Goal: Task Accomplishment & Management: Manage account settings

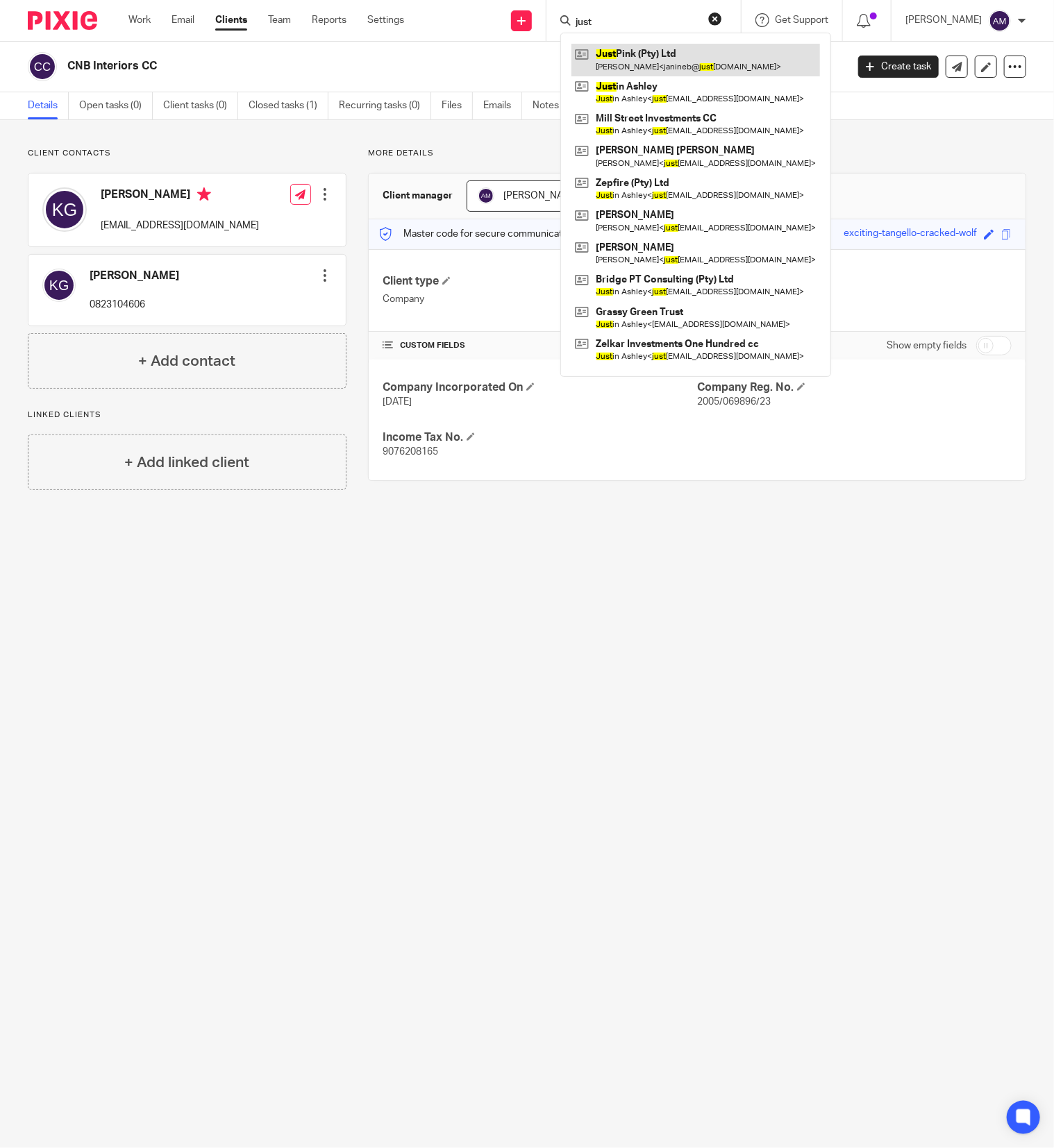
type input "just"
click at [675, 61] on link at bounding box center [696, 60] width 249 height 32
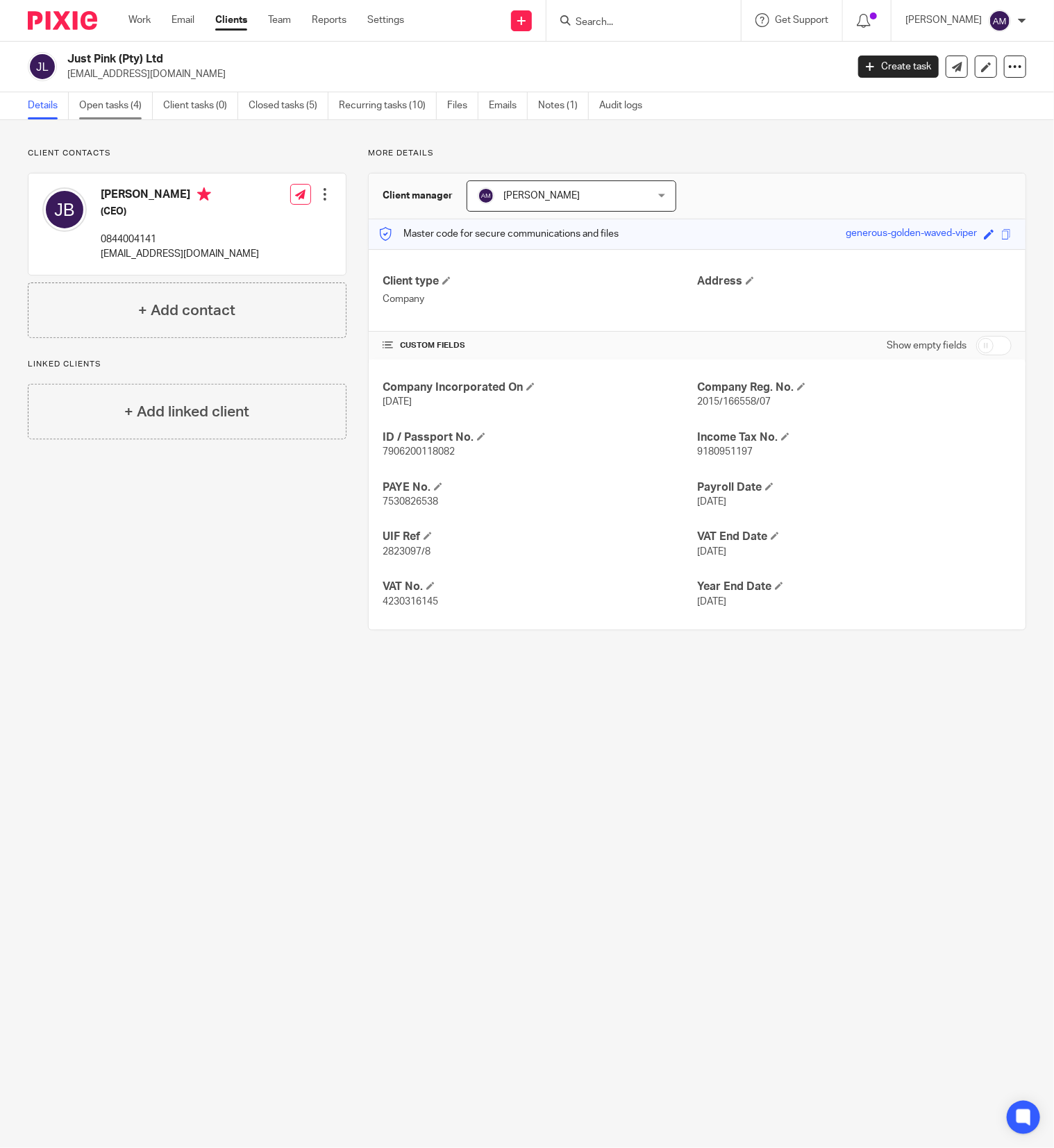
click at [112, 102] on link "Open tasks (4)" at bounding box center [116, 105] width 74 height 27
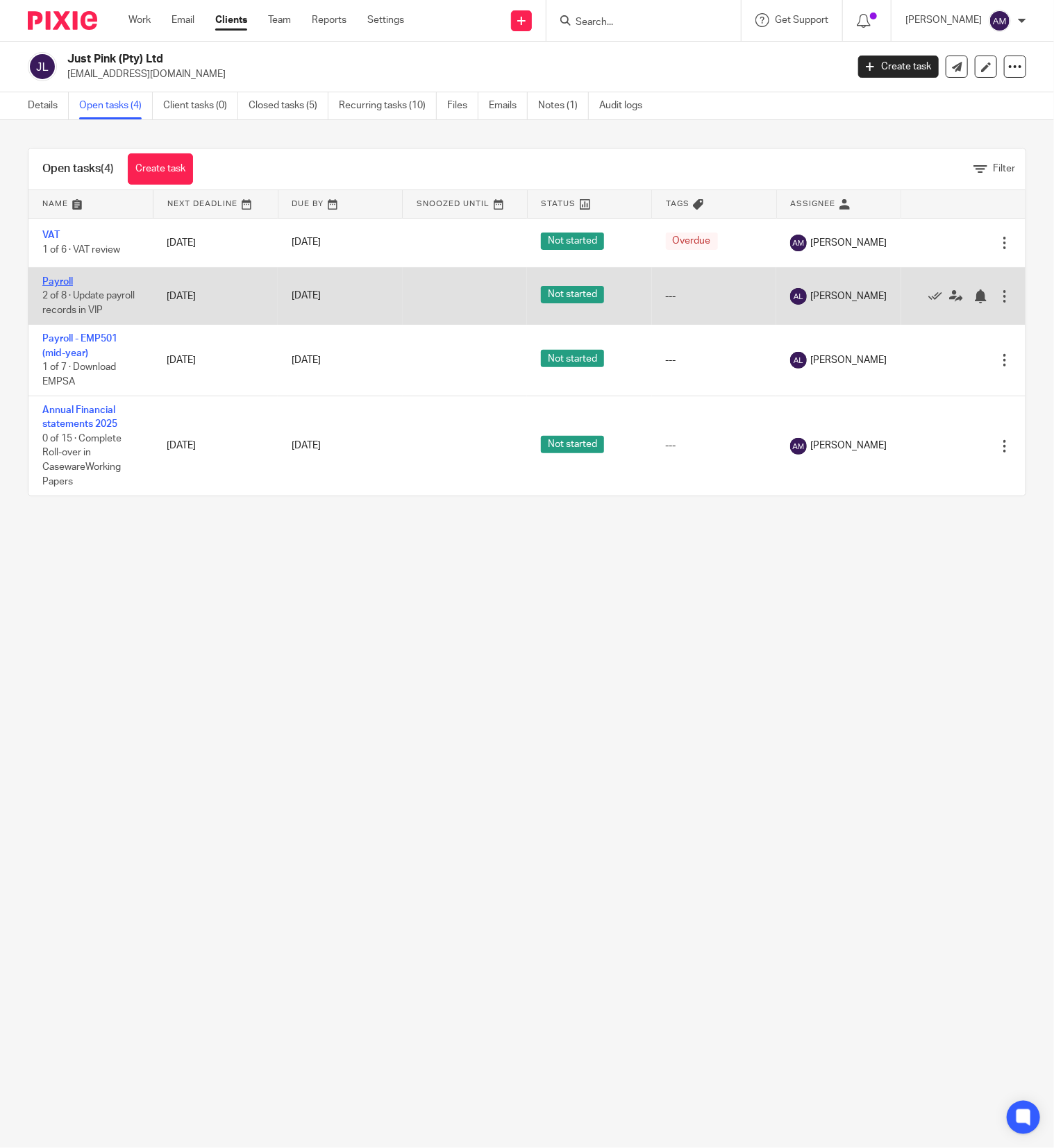
click at [61, 281] on link "Payroll" at bounding box center [58, 282] width 31 height 10
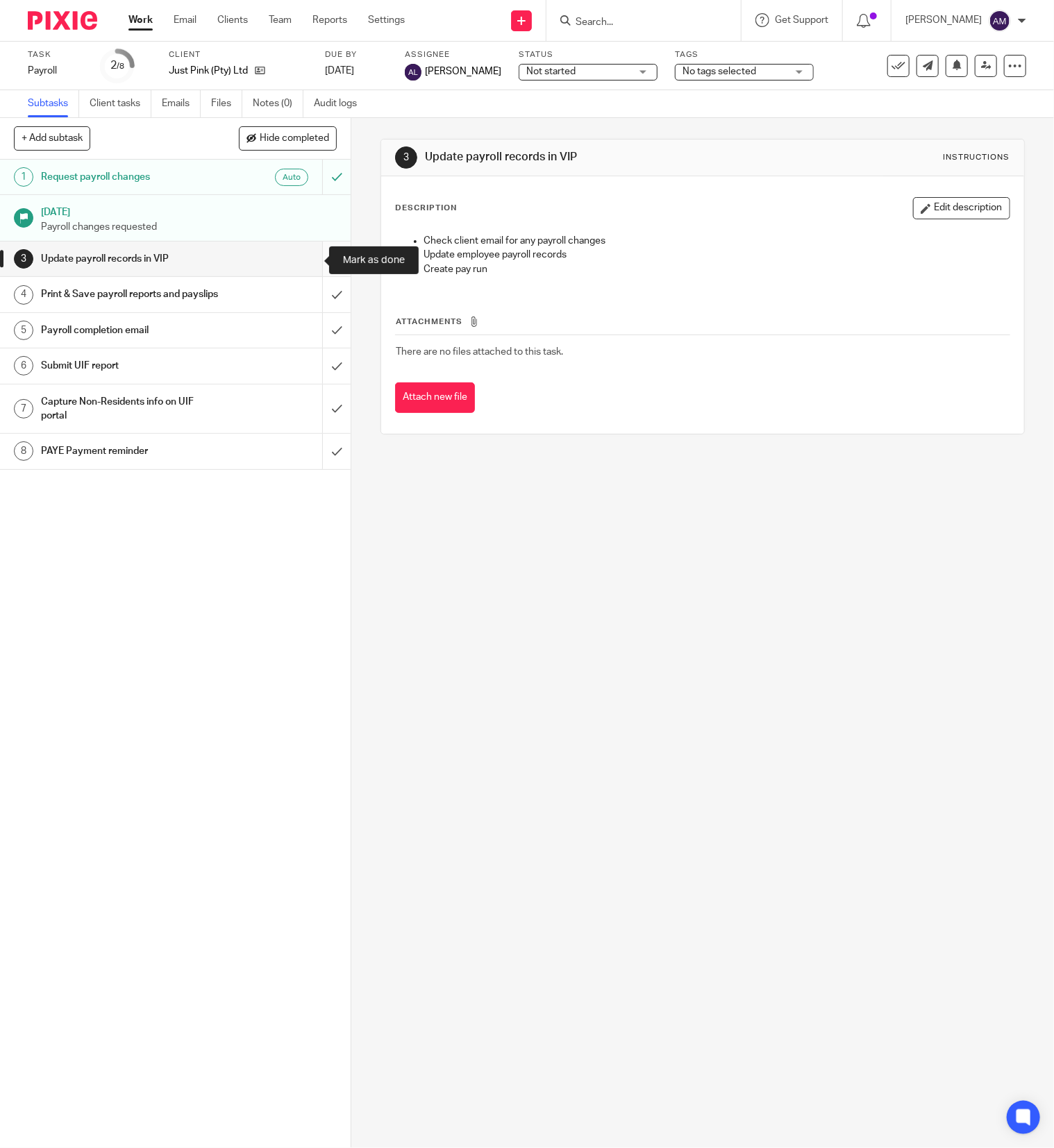
click at [306, 258] on input "submit" at bounding box center [175, 258] width 350 height 34
click at [306, 301] on input "submit" at bounding box center [175, 294] width 350 height 34
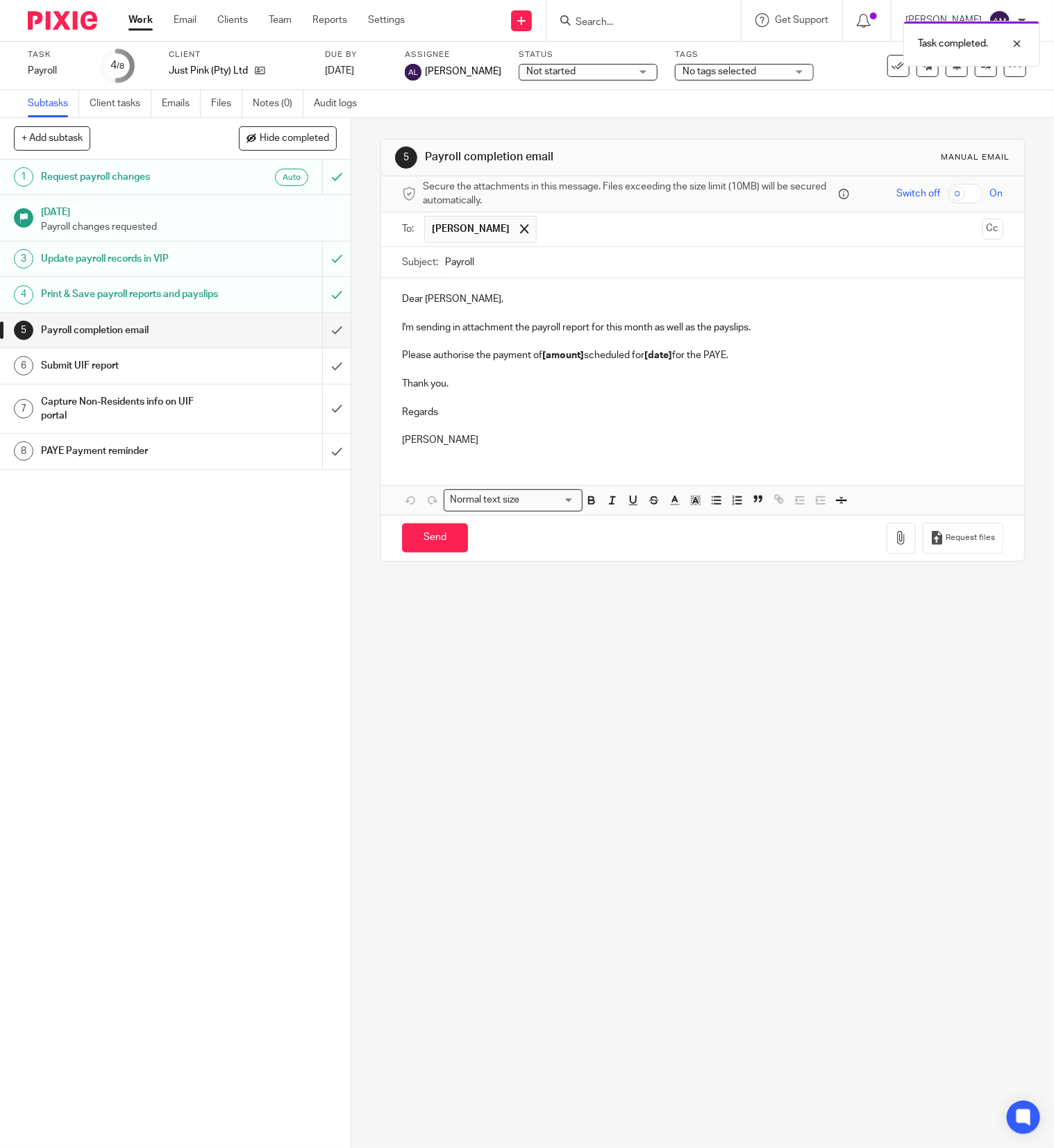
click at [585, 229] on input "text" at bounding box center [759, 229] width 432 height 27
type input "candice"
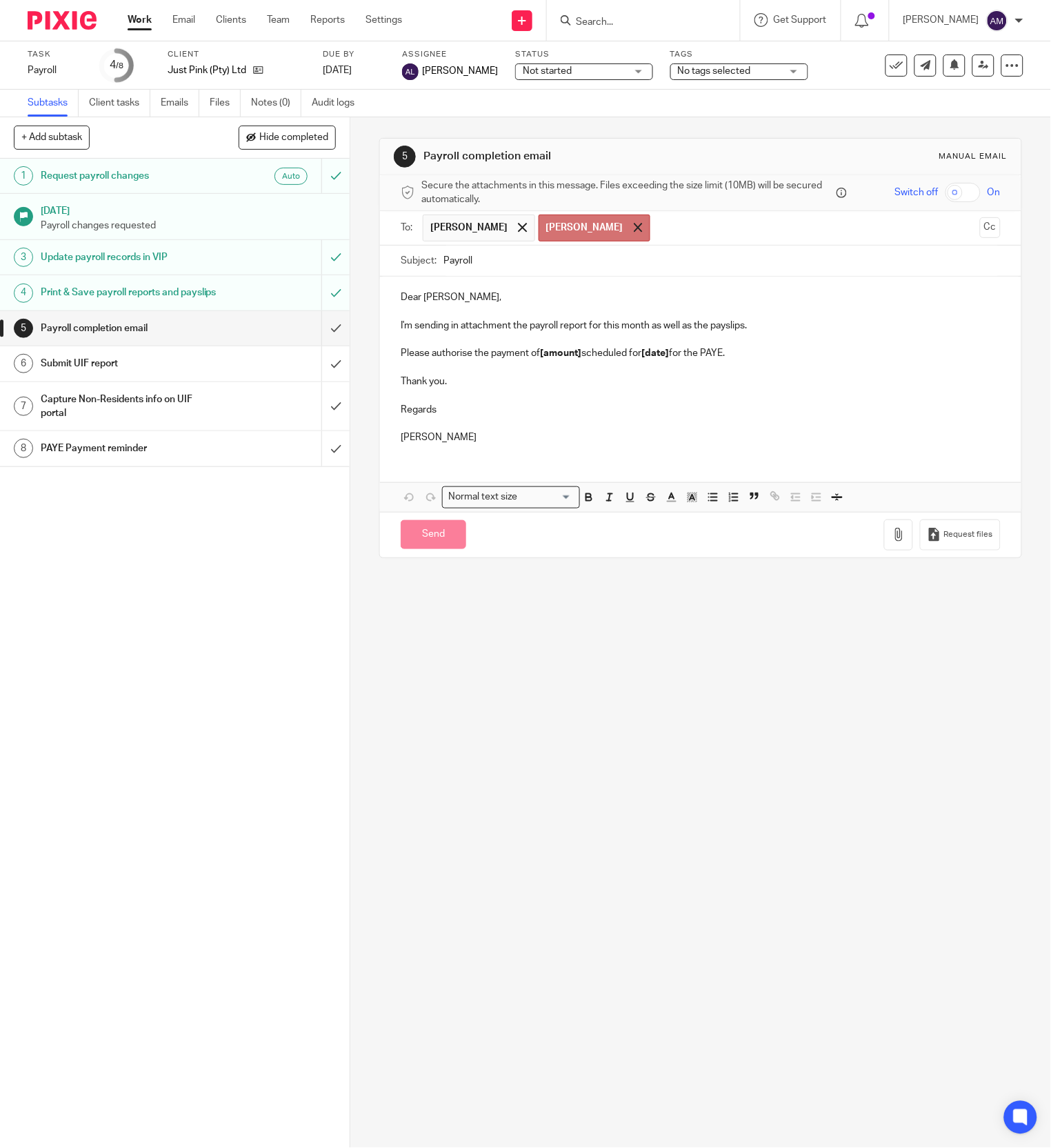
click at [634, 230] on span at bounding box center [638, 227] width 9 height 9
click at [580, 230] on input "text" at bounding box center [758, 227] width 432 height 27
type input "candicea@justpink.co.za"
click at [980, 230] on button "Cc" at bounding box center [990, 227] width 20 height 20
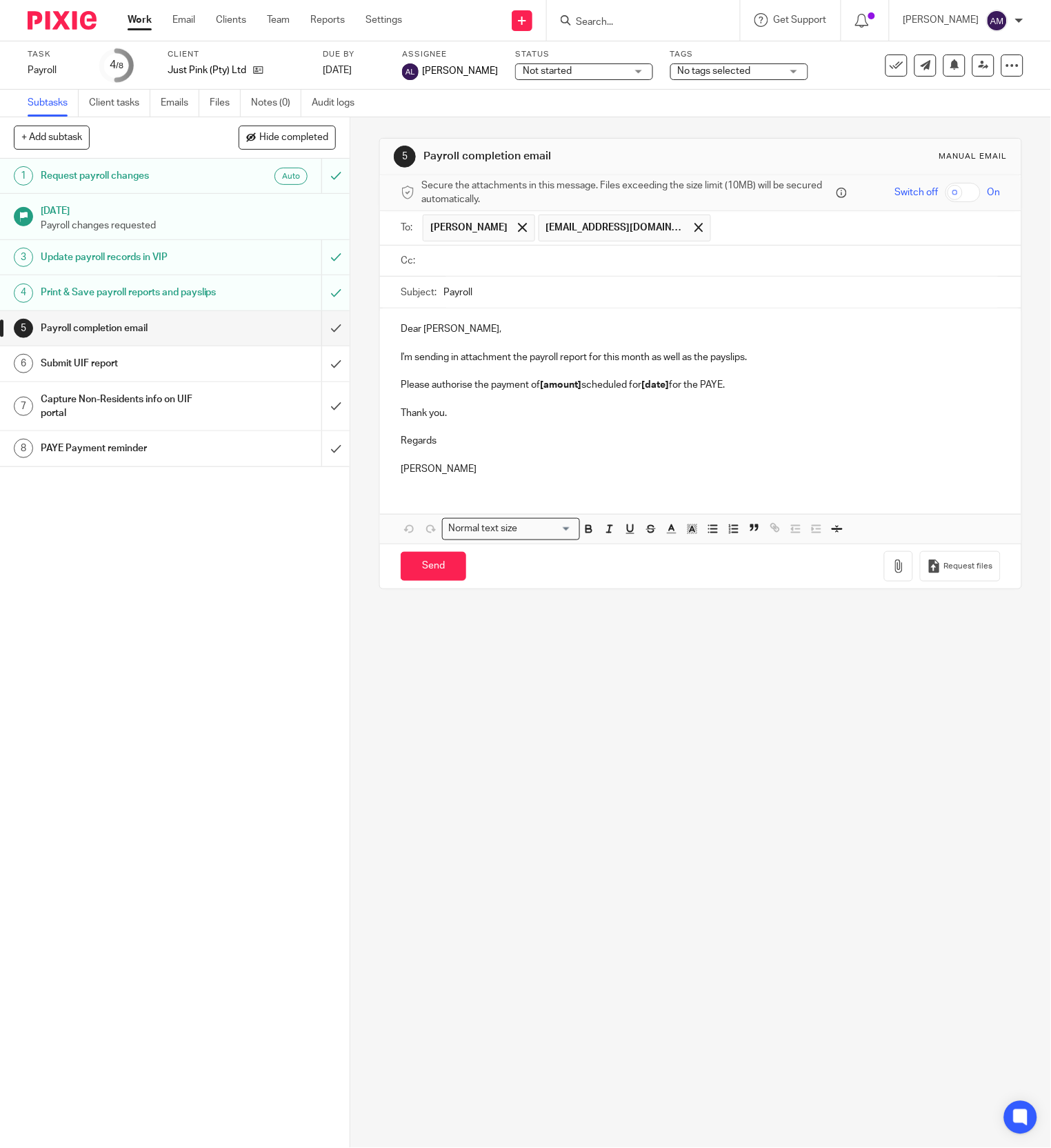
click at [726, 233] on input "text" at bounding box center [856, 227] width 277 height 27
type input "lungin@justpink.co.za"
click at [625, 290] on input "Payroll" at bounding box center [721, 292] width 556 height 31
type input "Payroll 202509"
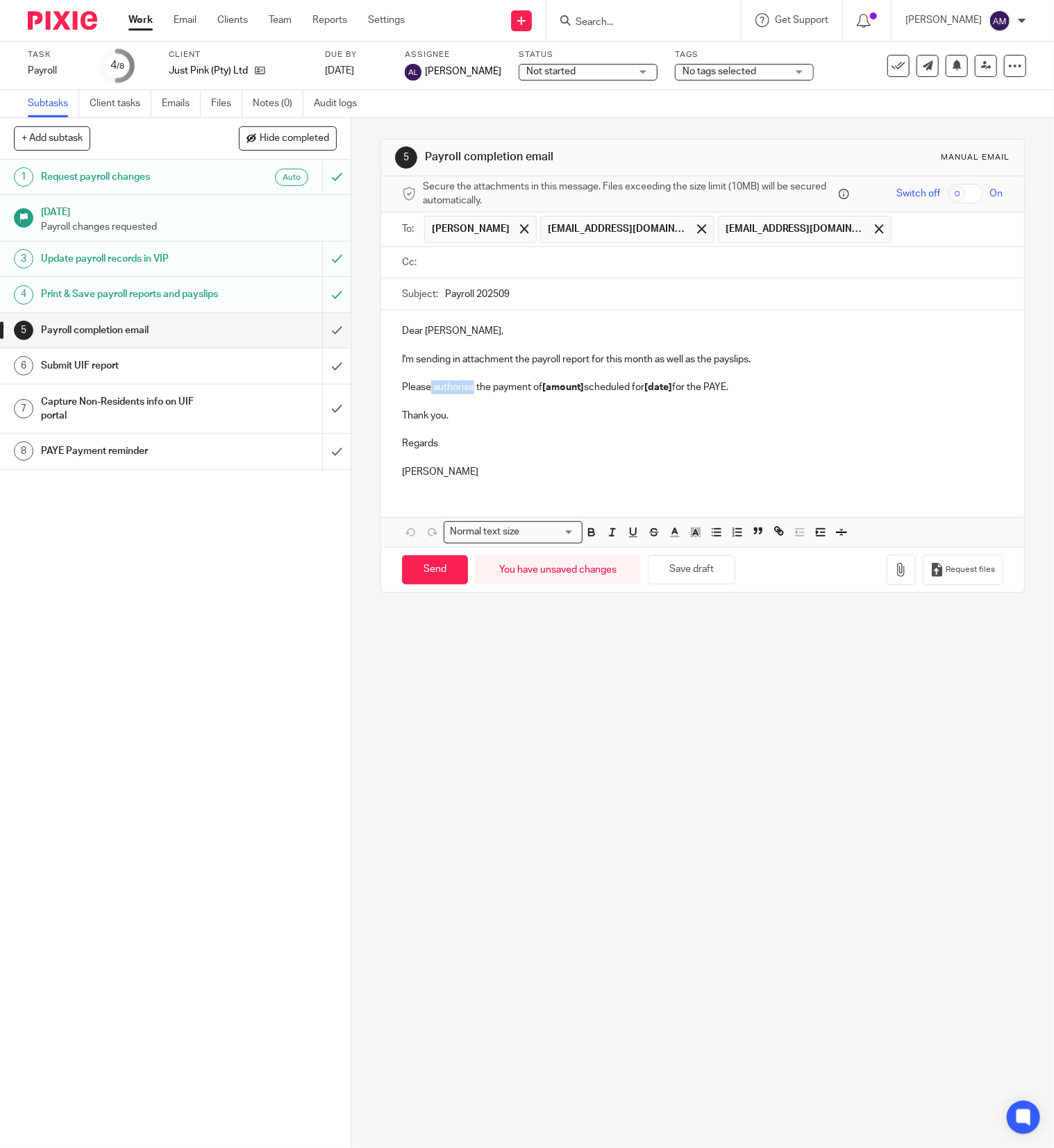
drag, startPoint x: 424, startPoint y: 388, endPoint x: 464, endPoint y: 390, distance: 40.0
click at [465, 390] on p "Please authorise the payment of [amount] scheduled for [date] for the PAYE." at bounding box center [703, 387] width 601 height 14
drag, startPoint x: 519, startPoint y: 391, endPoint x: 561, endPoint y: 432, distance: 58.7
click at [561, 391] on p "Please make the payment of [amount] scheduled for [date] for the PAYE." at bounding box center [703, 387] width 601 height 14
drag, startPoint x: 579, startPoint y: 390, endPoint x: 669, endPoint y: 386, distance: 90.1
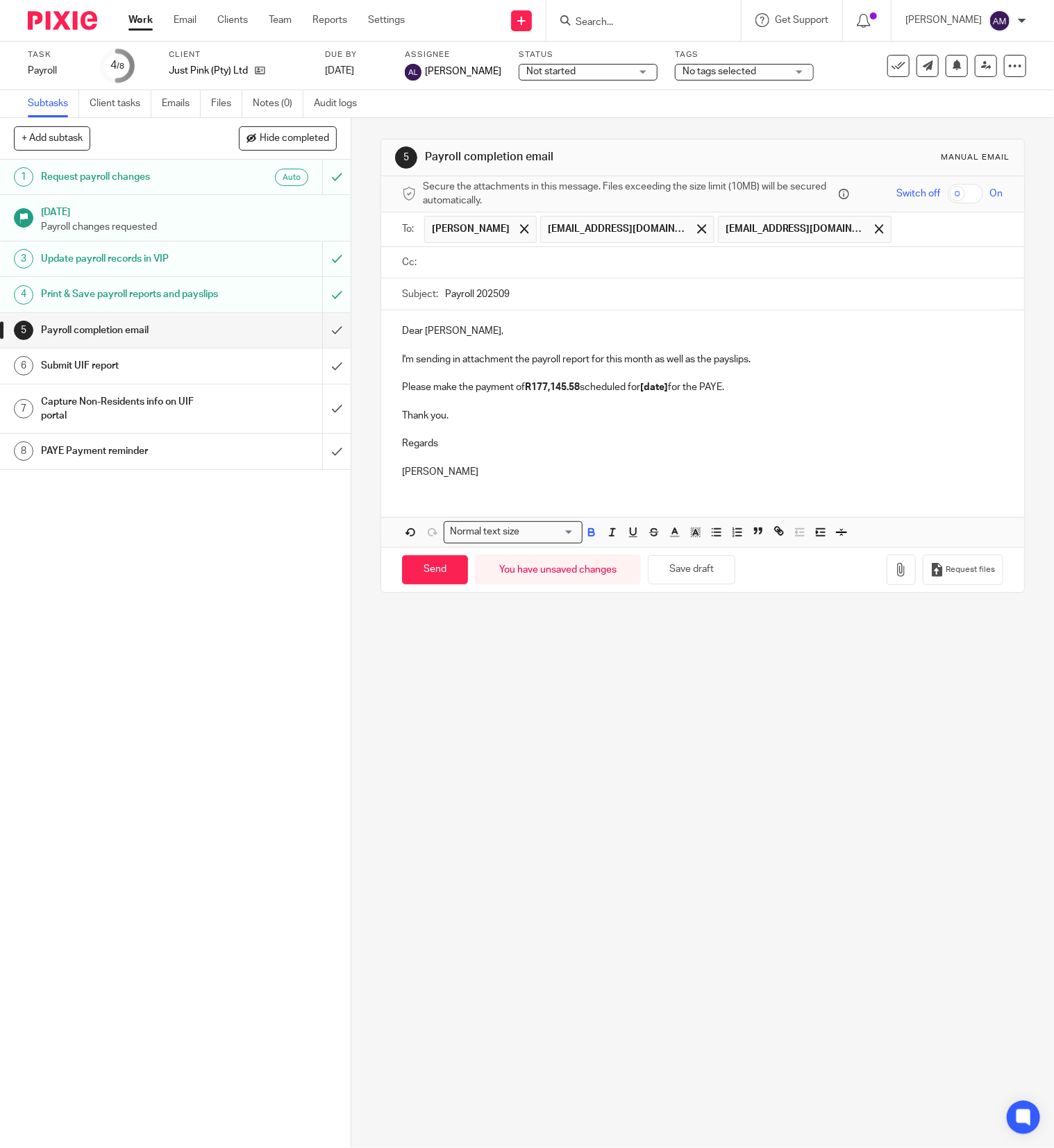
click at [669, 386] on p "Please make the payment of R177,145.58 scheduled for [date] for the PAYE." at bounding box center [703, 387] width 601 height 14
click at [715, 390] on p "Please make the payment of R177,145.58 before 6/10/2025 for the PAYE." at bounding box center [703, 387] width 601 height 14
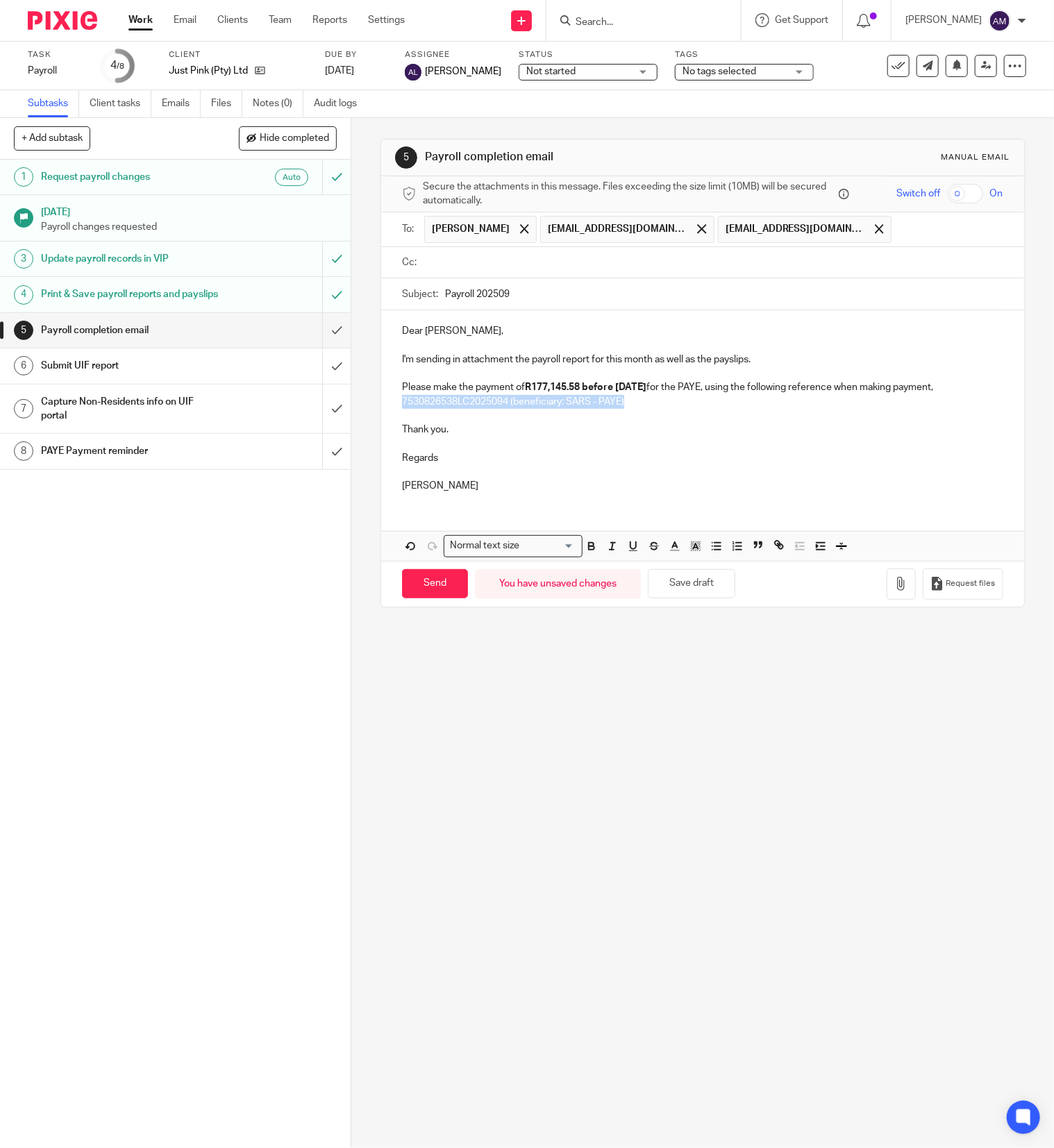
drag, startPoint x: 394, startPoint y: 403, endPoint x: 622, endPoint y: 409, distance: 228.1
click at [620, 401] on p "Please make the payment of R177,145.58 before 6/10/2025 for the PAYE, using the…" at bounding box center [703, 394] width 601 height 29
click at [649, 407] on p "Please make the payment of R177,145.58 before 6/10/2025 for the PAYE, using the…" at bounding box center [703, 394] width 601 height 29
click at [639, 407] on p "Please make the payment of R177,145.58 before 6/10/2025 for the PAYE, using the…" at bounding box center [703, 394] width 601 height 29
click at [764, 365] on p "I'm sending in attachment the payroll report for this month as well as the pays…" at bounding box center [703, 359] width 601 height 14
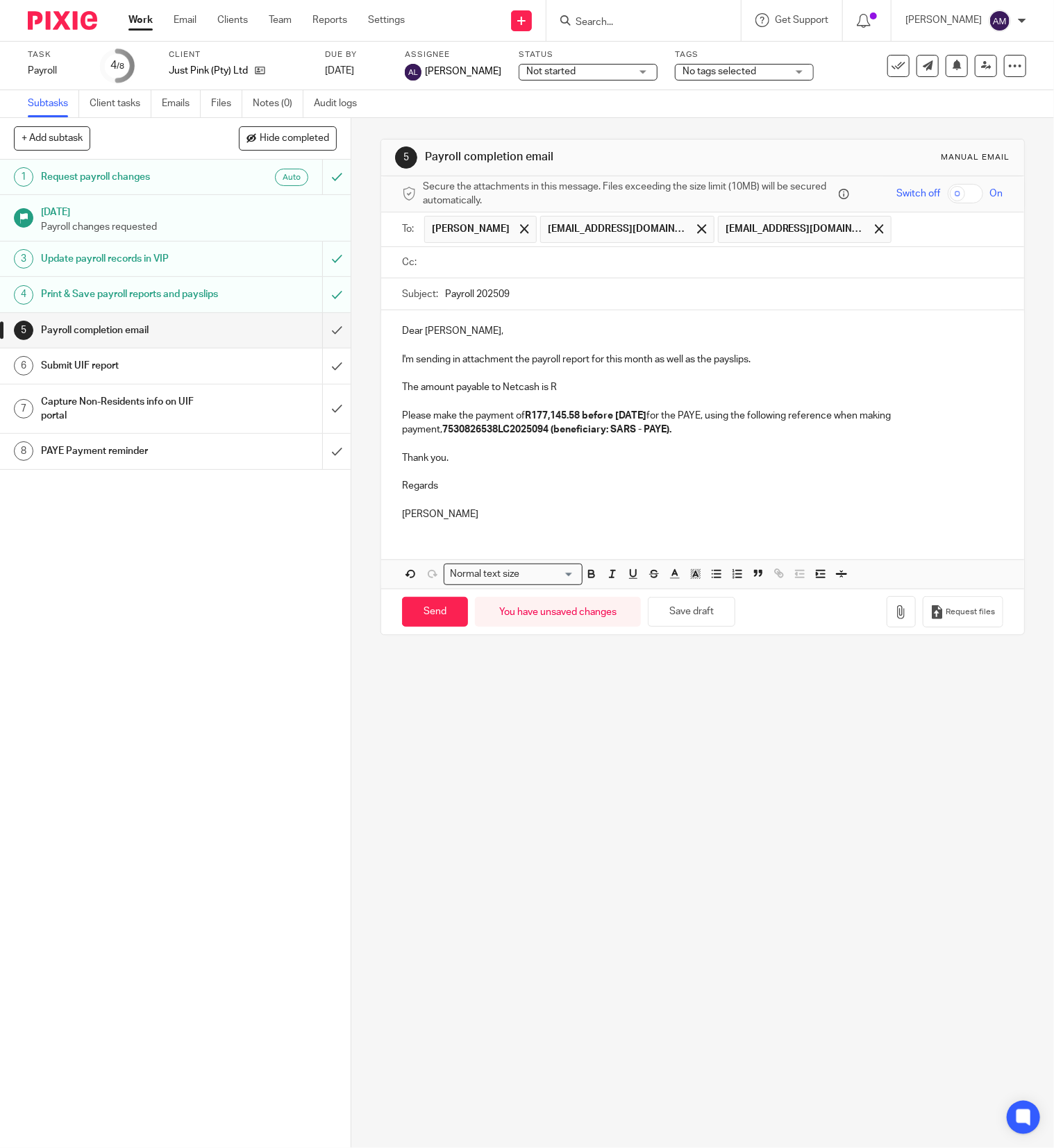
click at [568, 390] on p "The amount payable to Netcash is R" at bounding box center [703, 387] width 601 height 14
click at [575, 390] on p "The amount payable to Netcash is R935," at bounding box center [703, 387] width 601 height 14
click at [895, 616] on icon "button" at bounding box center [901, 612] width 14 height 14
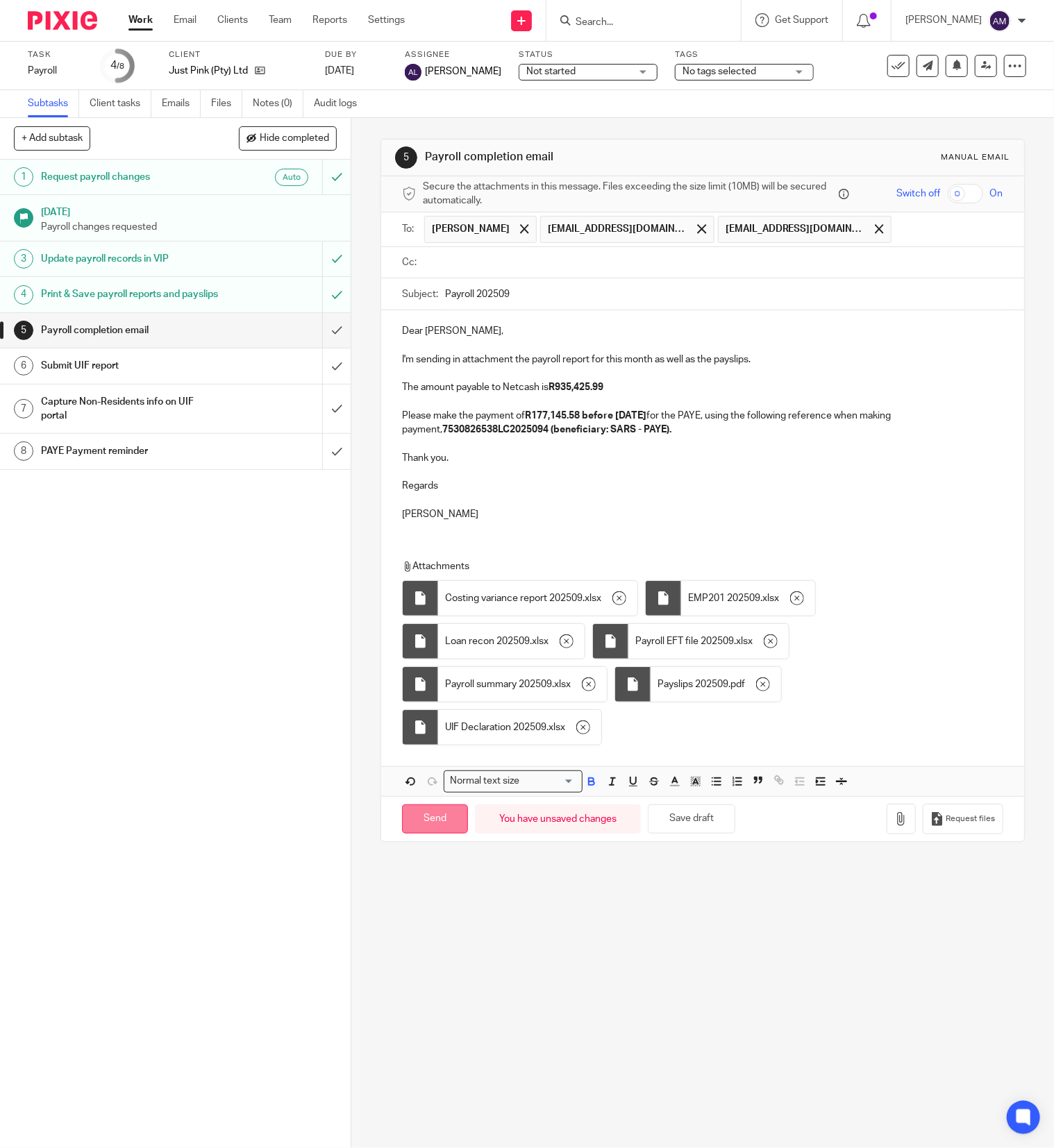
click at [433, 825] on input "Send" at bounding box center [435, 819] width 66 height 30
type input "Sent"
click at [311, 380] on input "submit" at bounding box center [175, 366] width 350 height 34
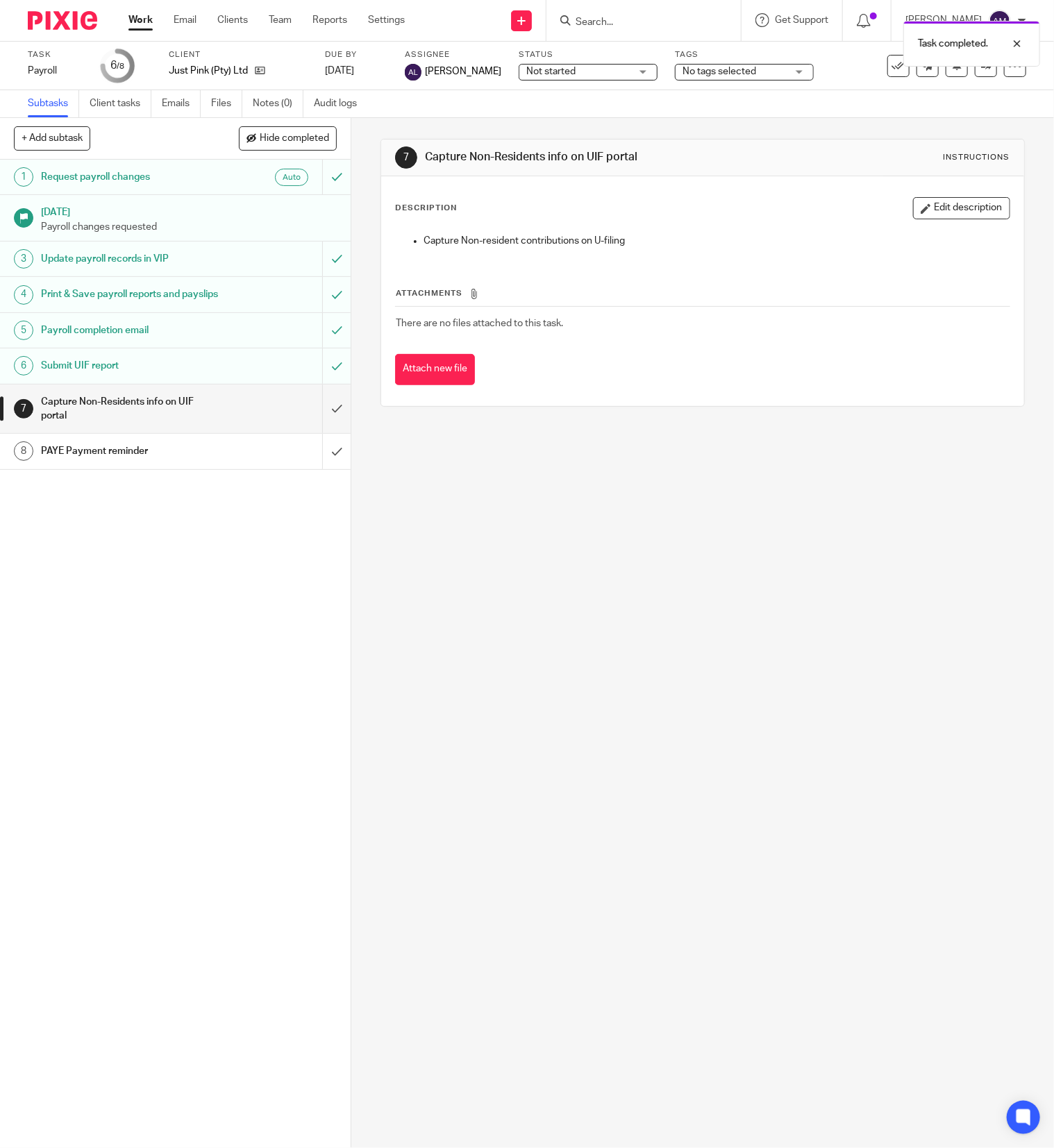
click at [309, 419] on input "submit" at bounding box center [175, 409] width 350 height 49
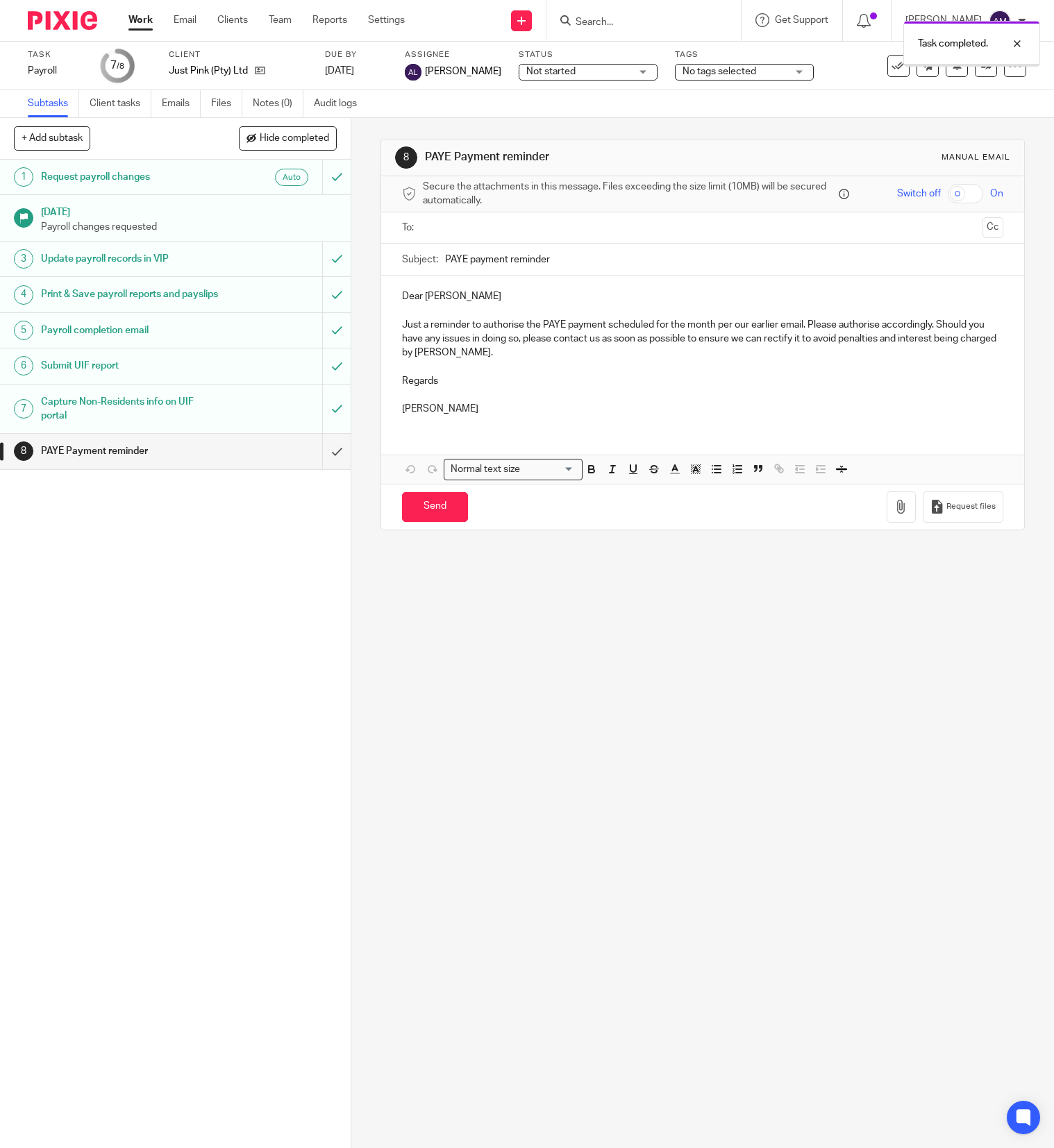
click at [311, 467] on input "submit" at bounding box center [175, 450] width 350 height 34
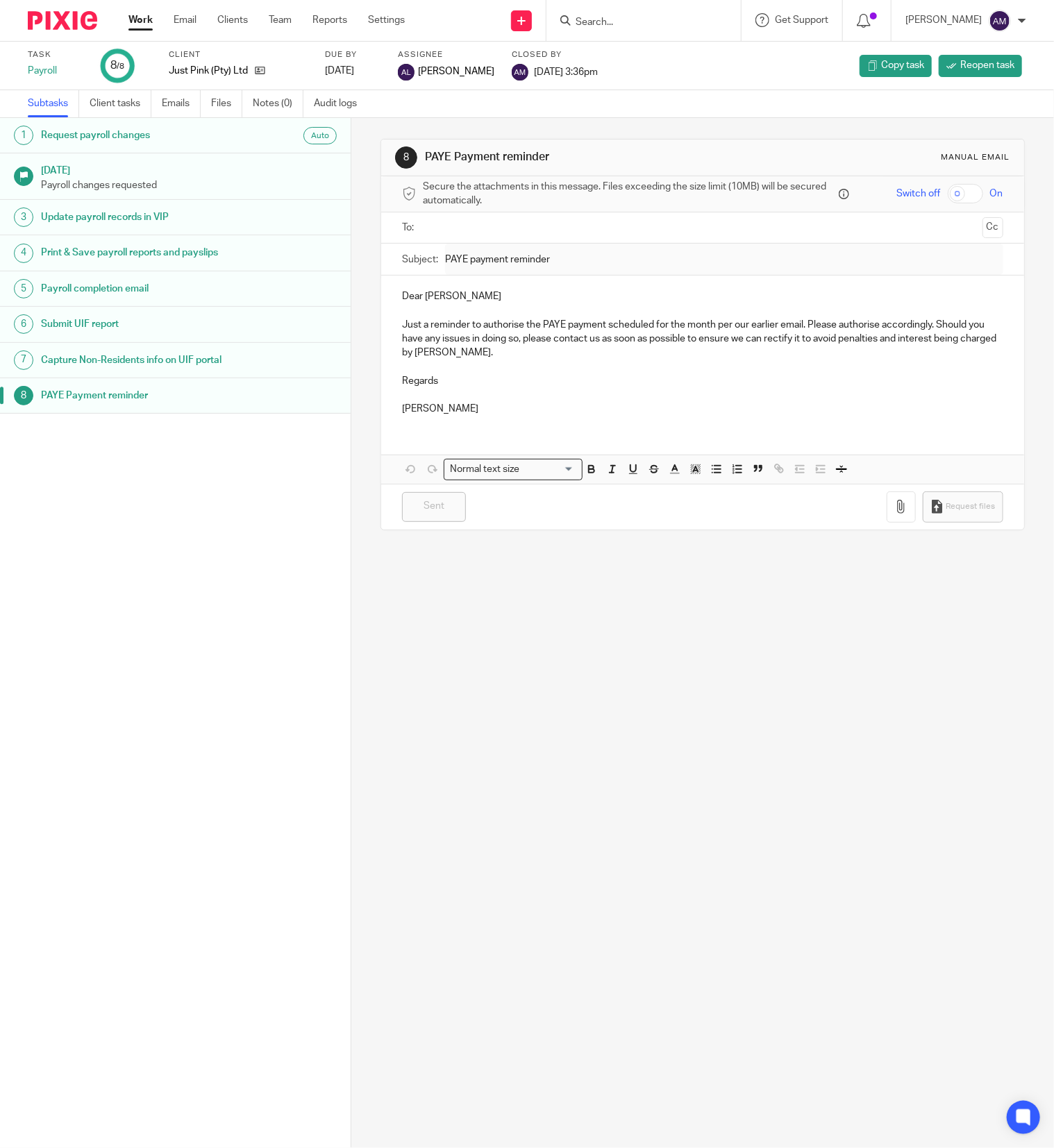
click at [669, 12] on form at bounding box center [648, 20] width 148 height 18
click at [660, 18] on input "Search" at bounding box center [636, 23] width 125 height 12
type input "cell"
click button "submit" at bounding box center [0, 0] width 0 height 0
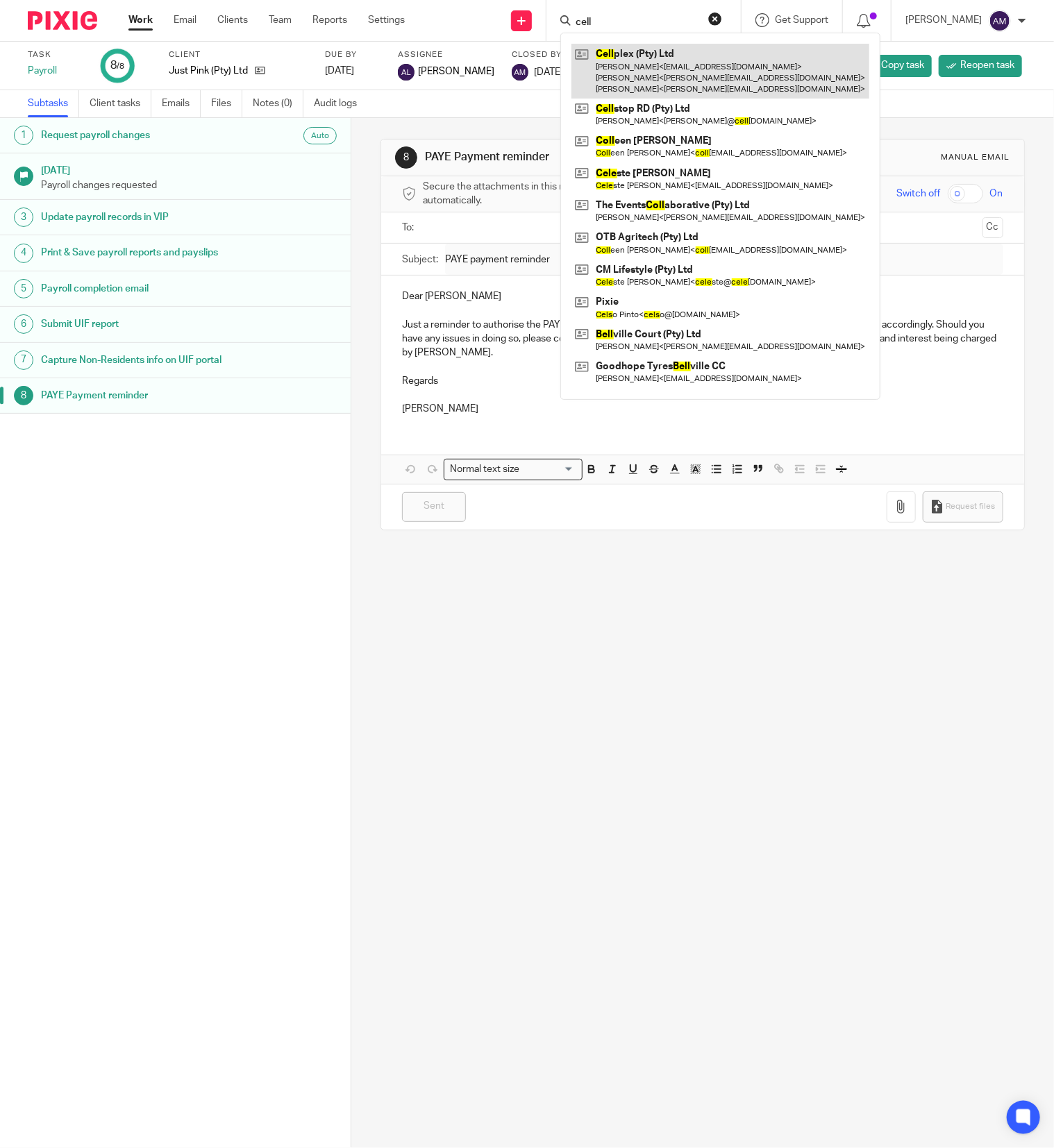
click at [714, 62] on link at bounding box center [720, 71] width 298 height 55
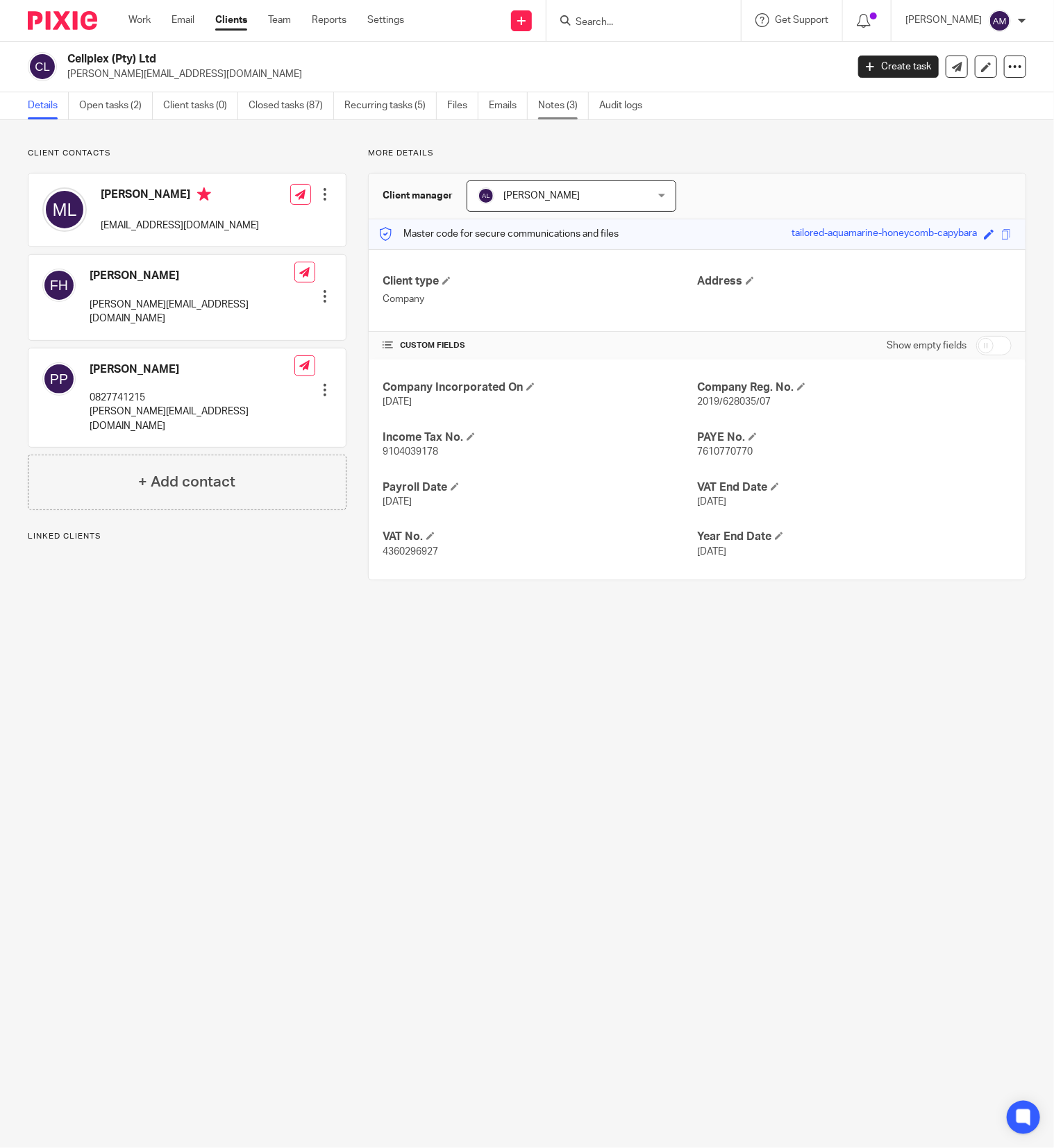
click at [564, 107] on link "Notes (3)" at bounding box center [563, 105] width 50 height 27
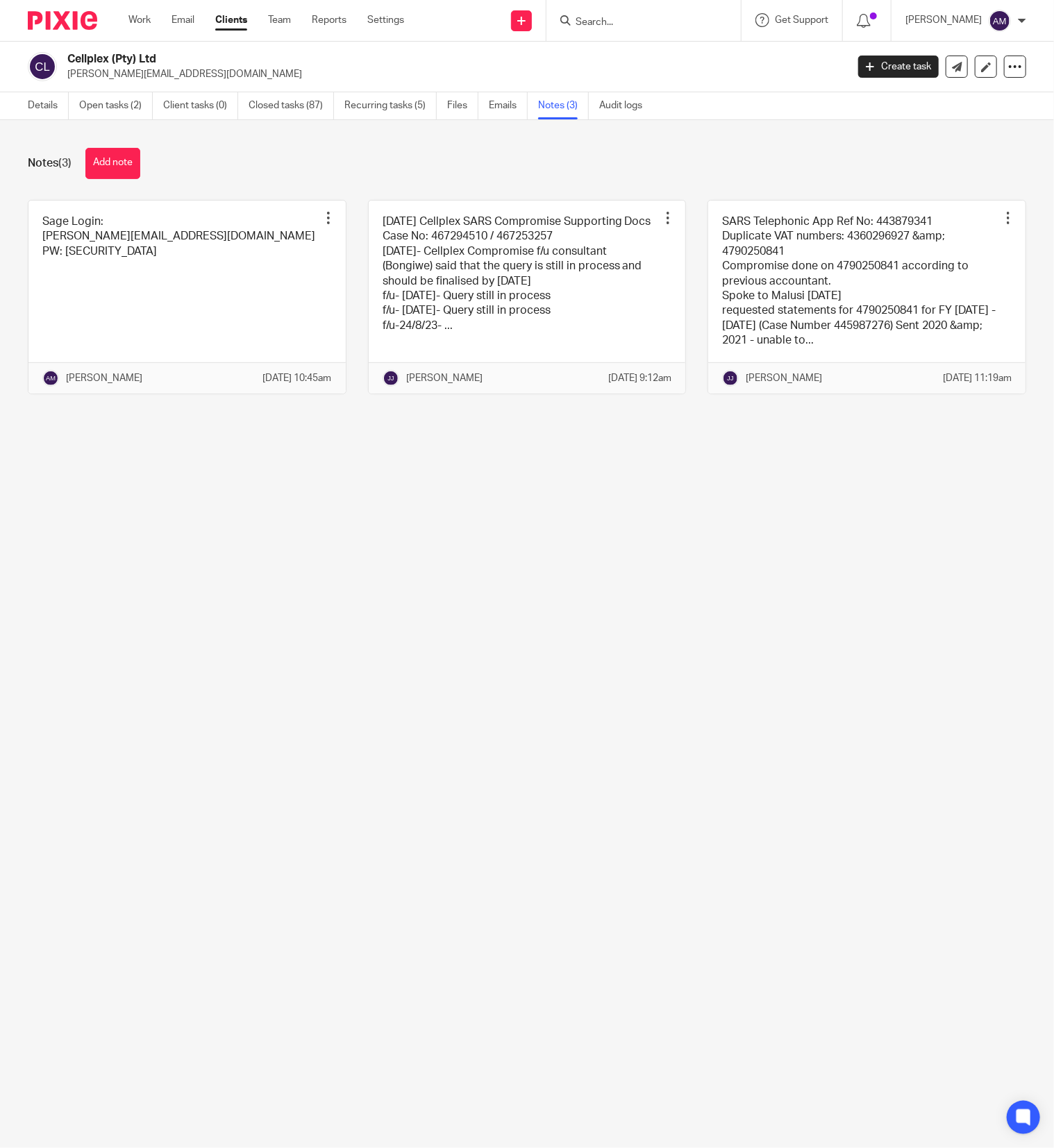
click at [560, 106] on link "Notes (3)" at bounding box center [563, 105] width 50 height 27
click at [135, 23] on link "Work" at bounding box center [140, 20] width 22 height 14
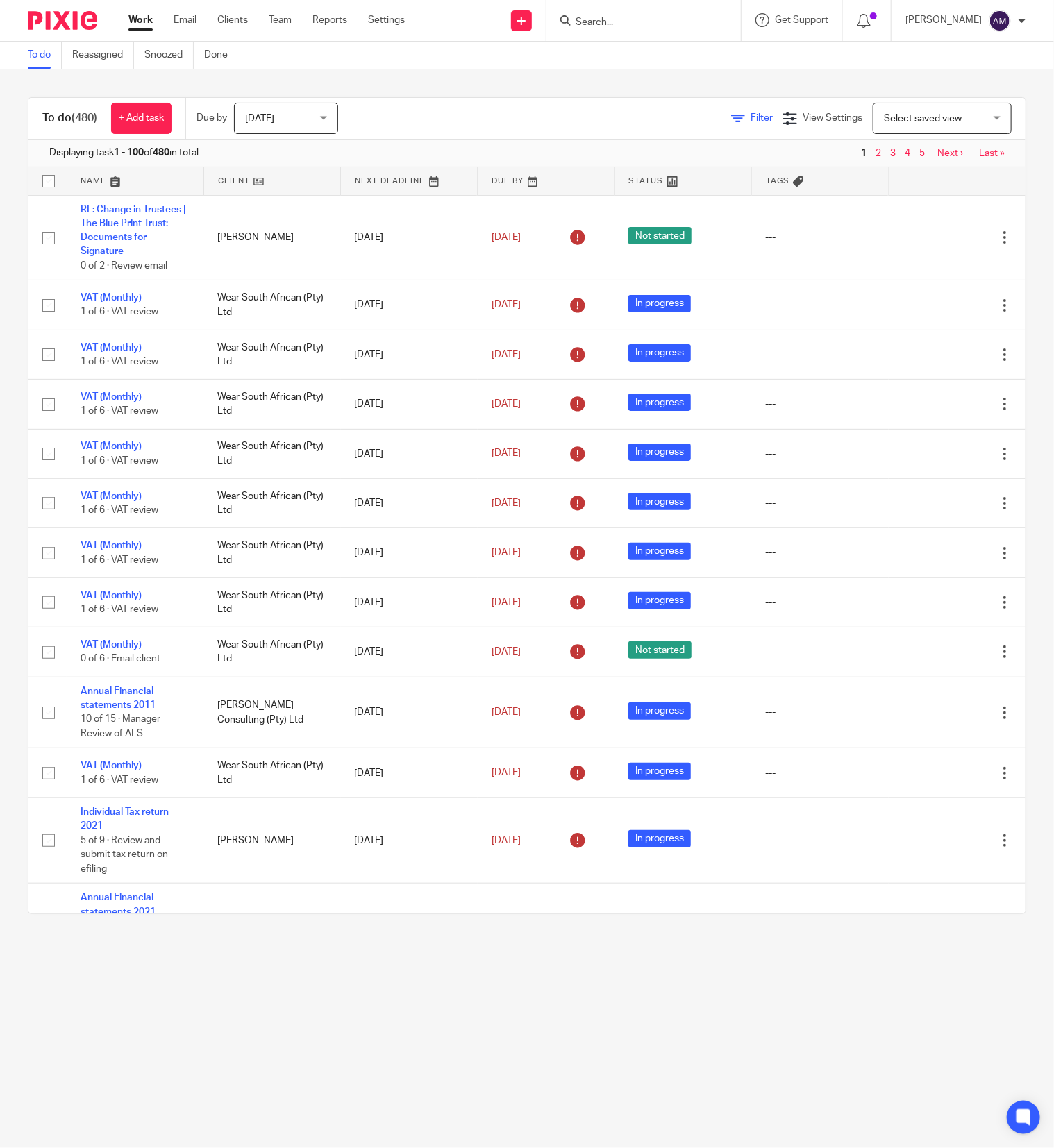
click at [731, 117] on icon at bounding box center [738, 118] width 14 height 14
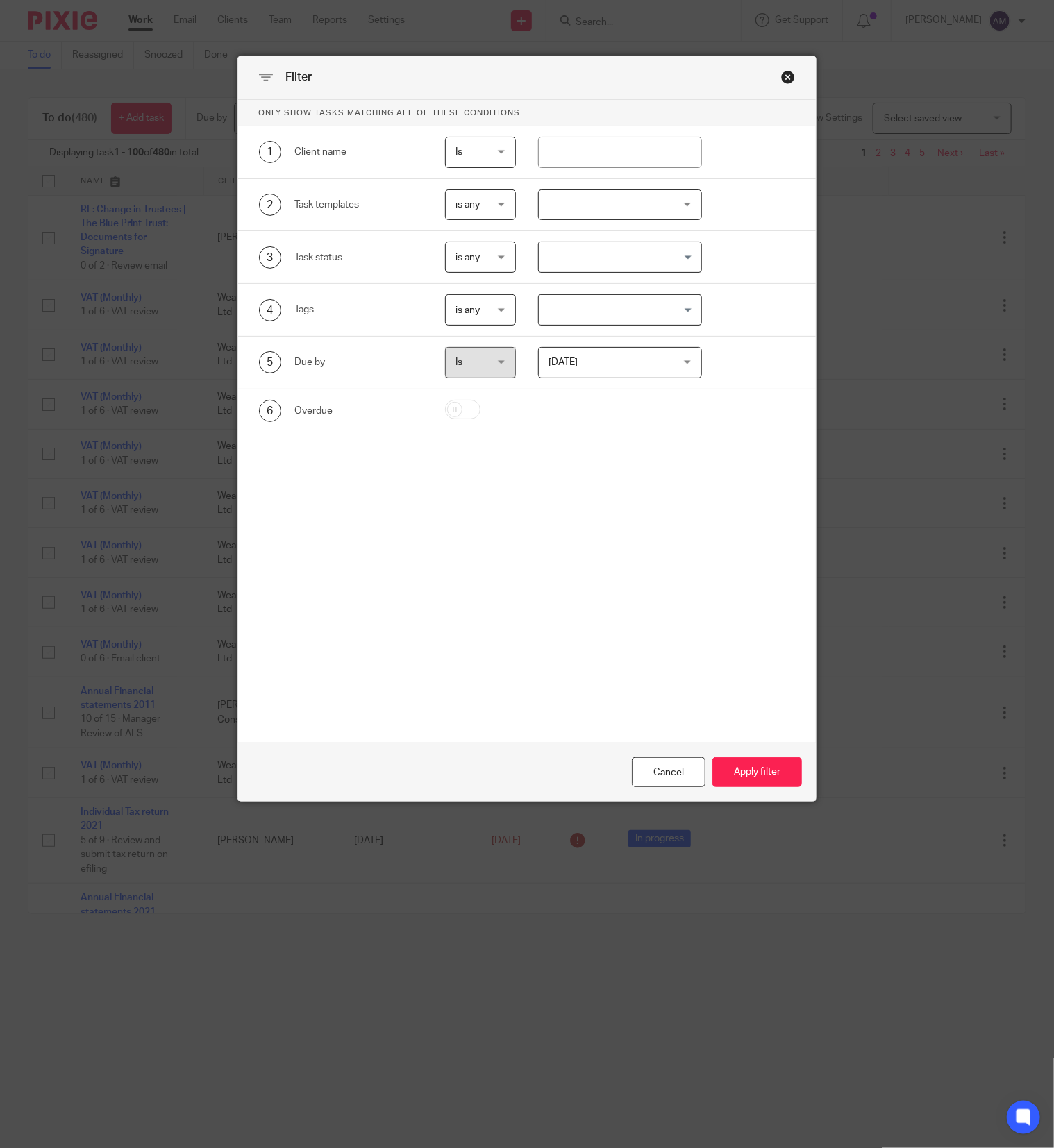
click at [669, 201] on div at bounding box center [620, 205] width 165 height 31
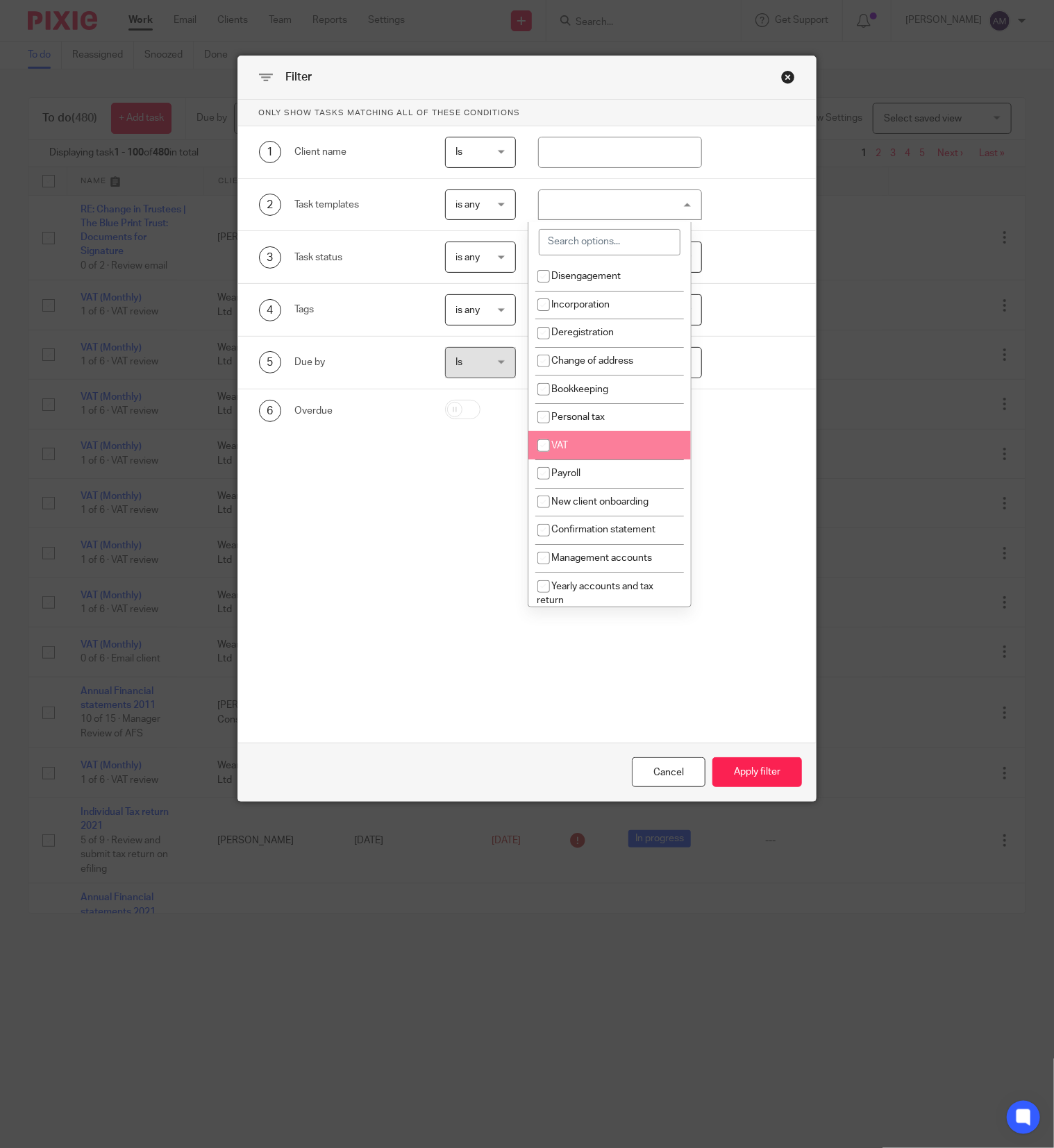
click at [582, 444] on li "VAT" at bounding box center [610, 445] width 163 height 29
checkbox input "true"
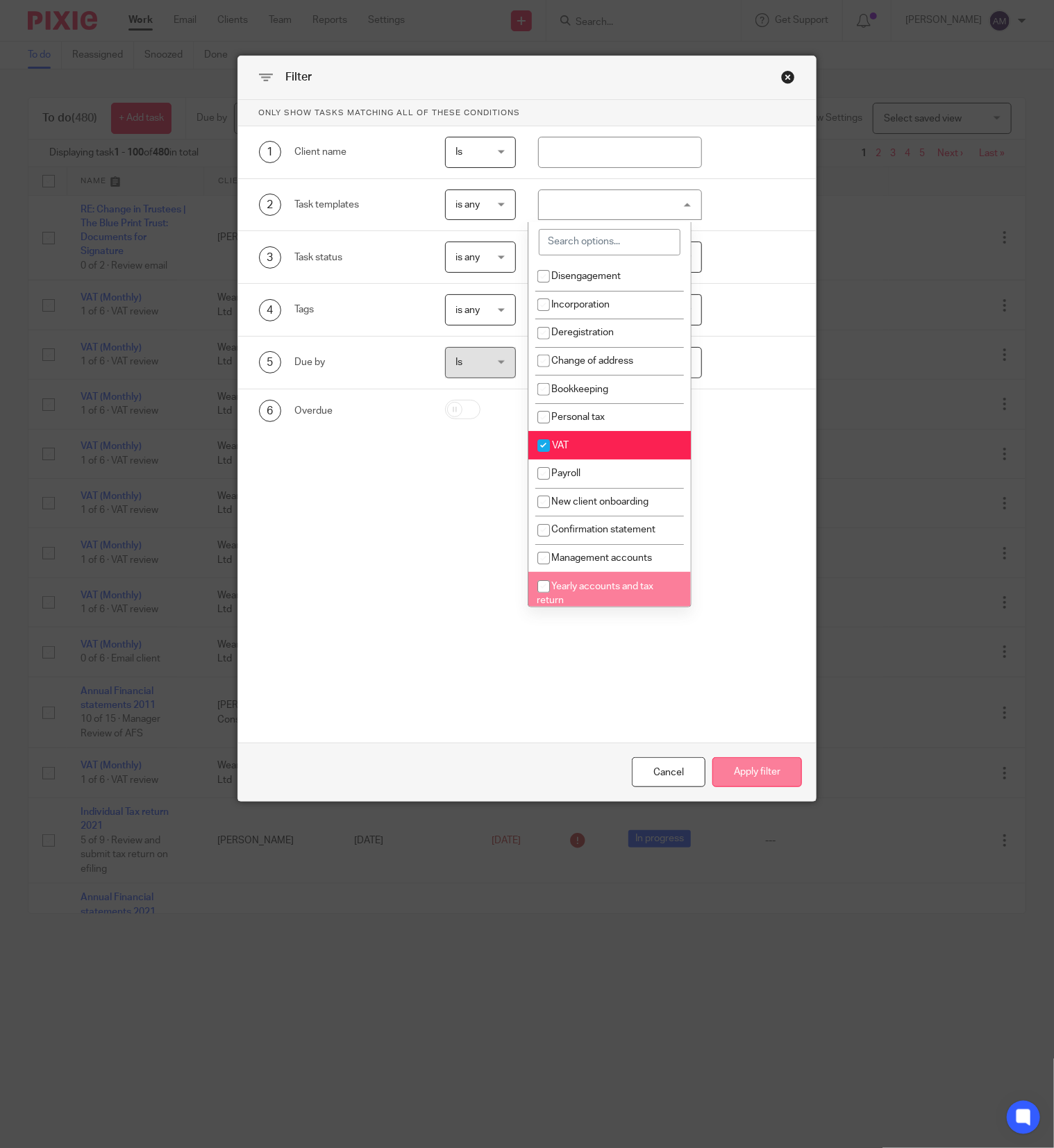
click at [743, 774] on button "Apply filter" at bounding box center [757, 772] width 89 height 30
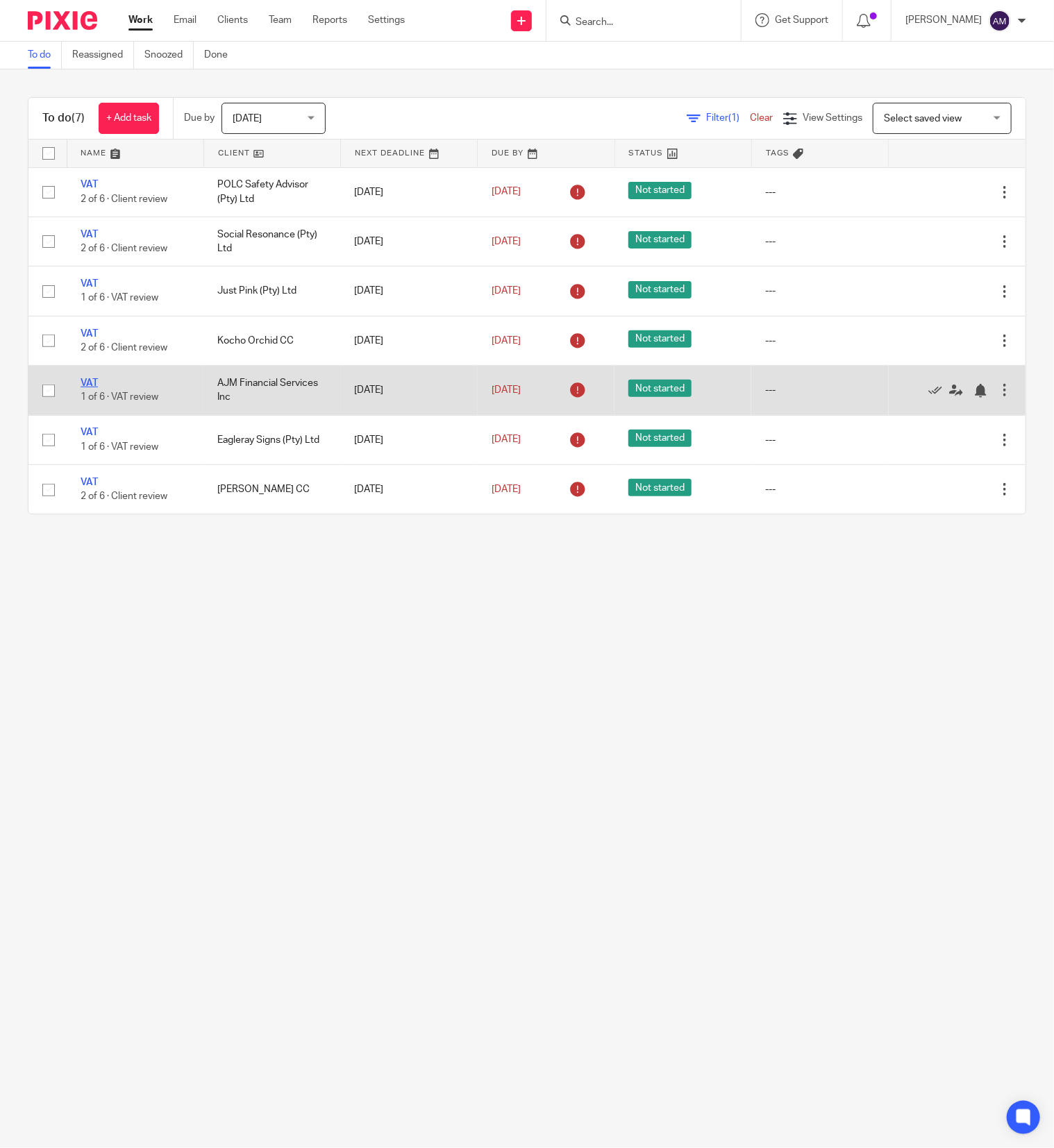
click at [89, 386] on link "VAT" at bounding box center [89, 382] width 18 height 10
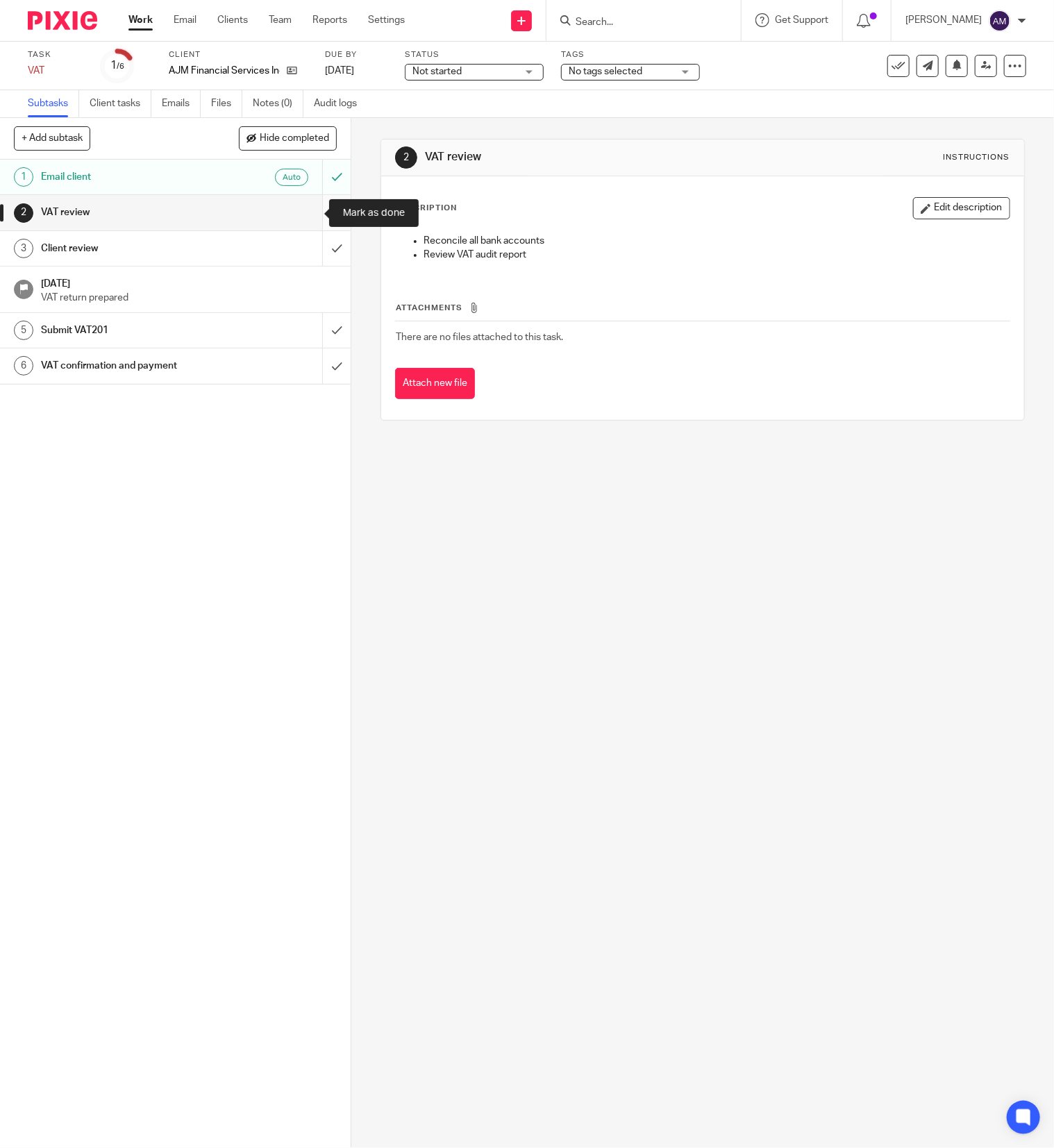
click at [304, 211] on input "submit" at bounding box center [175, 212] width 350 height 34
click at [304, 252] on input "submit" at bounding box center [175, 248] width 350 height 34
click at [309, 334] on input "submit" at bounding box center [175, 330] width 350 height 34
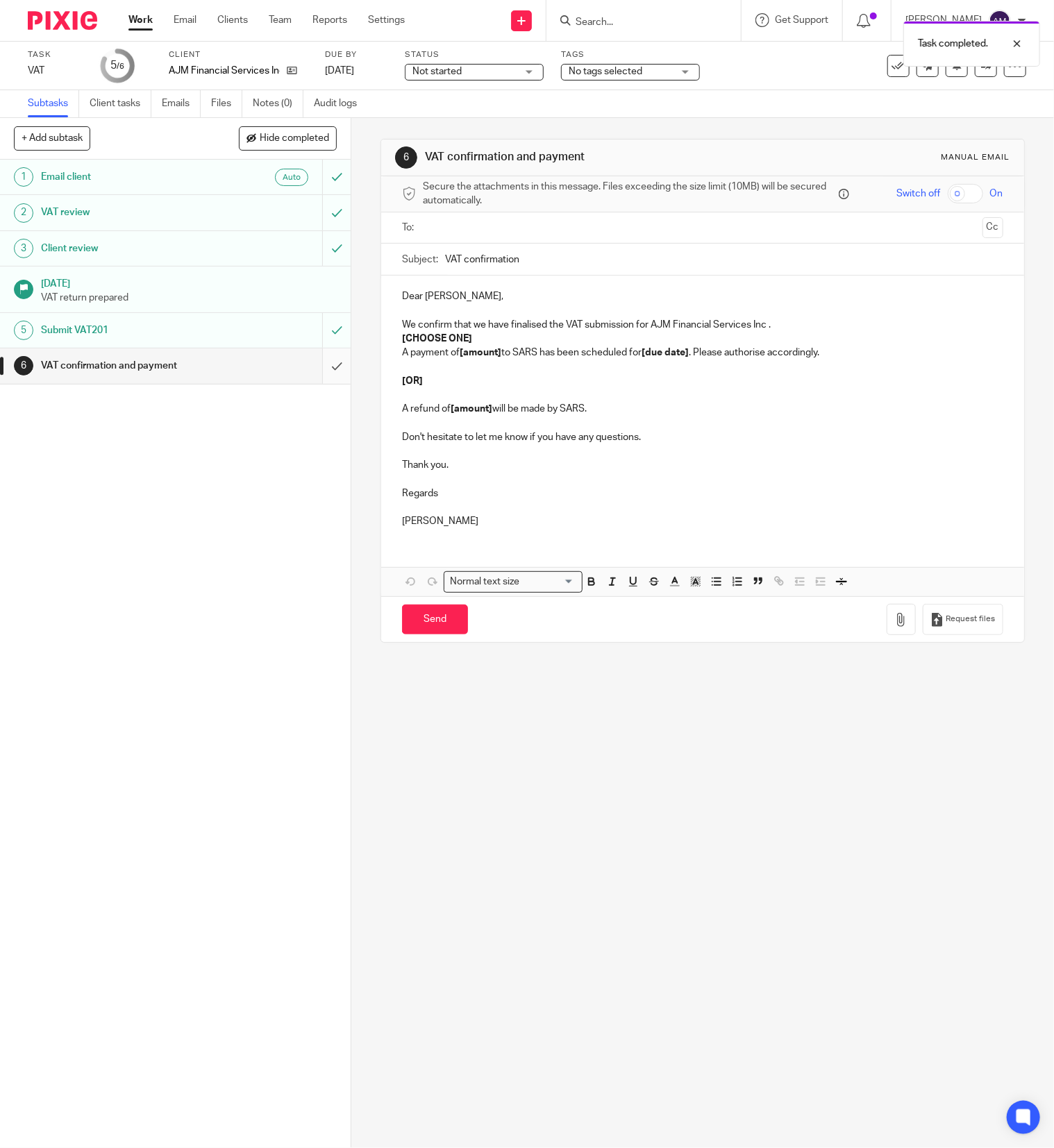
click at [306, 366] on input "submit" at bounding box center [175, 366] width 350 height 34
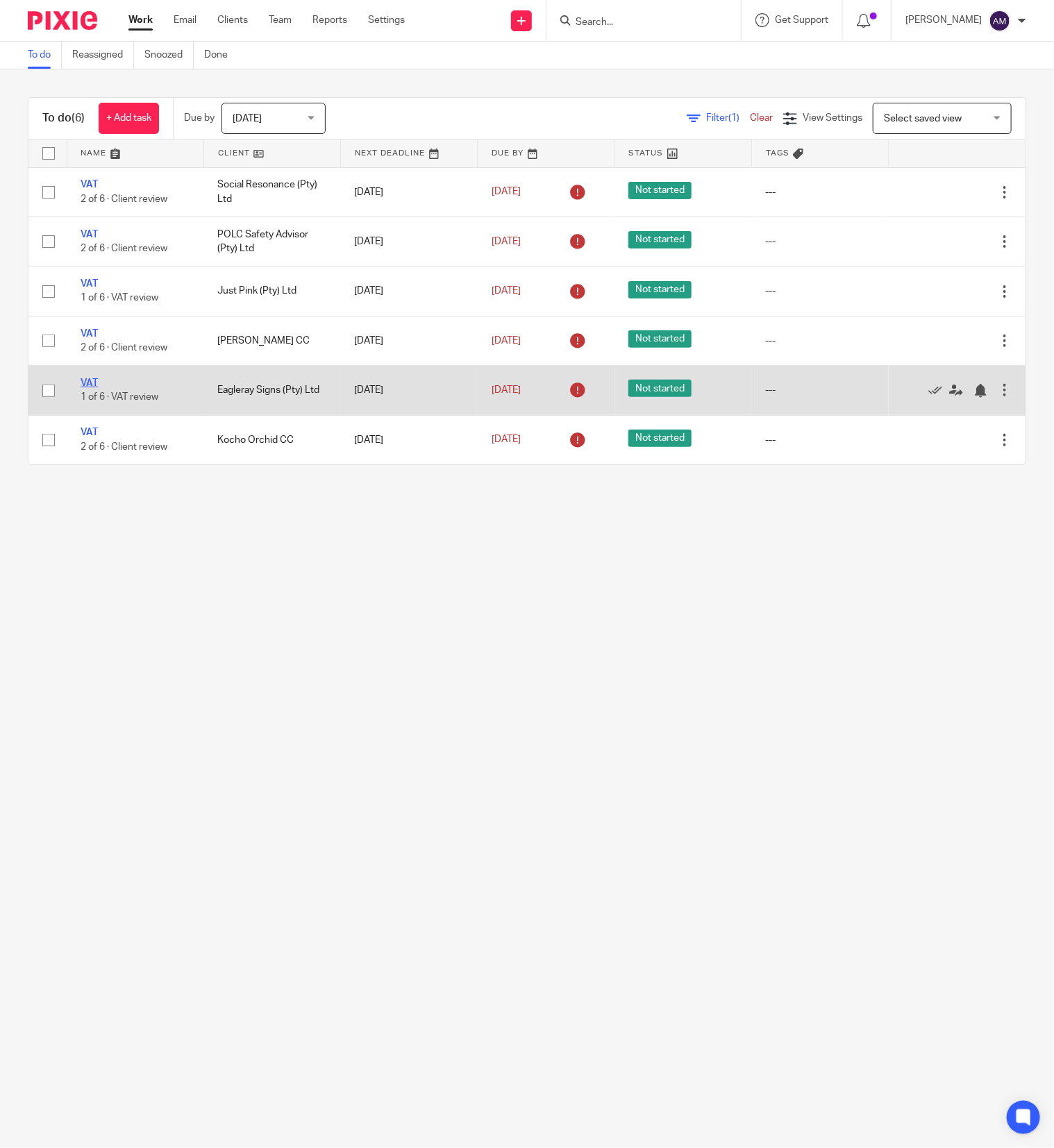
click at [88, 385] on link "VAT" at bounding box center [89, 382] width 18 height 10
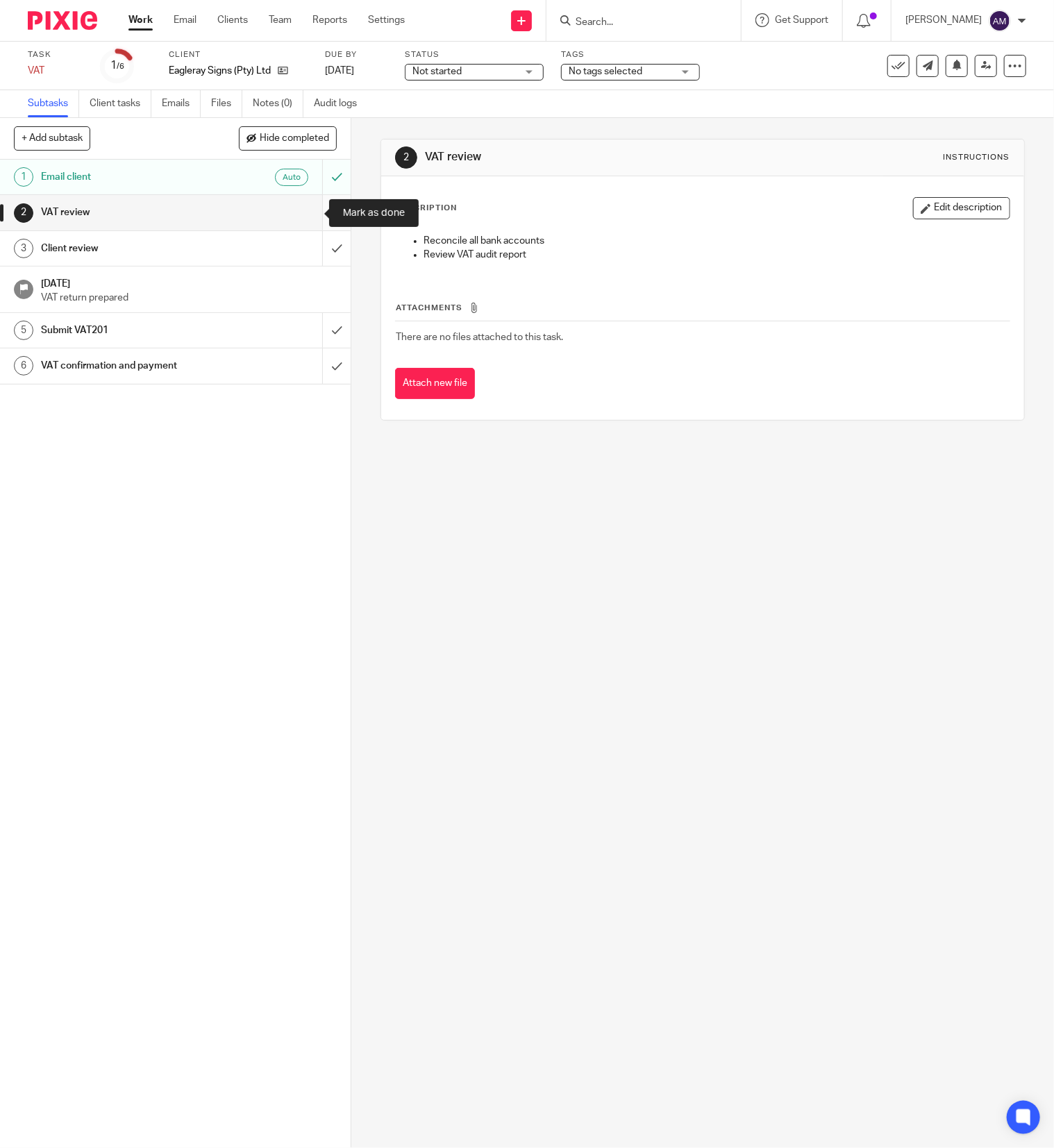
click at [306, 208] on input "submit" at bounding box center [175, 212] width 350 height 34
click at [309, 249] on input "submit" at bounding box center [175, 248] width 350 height 34
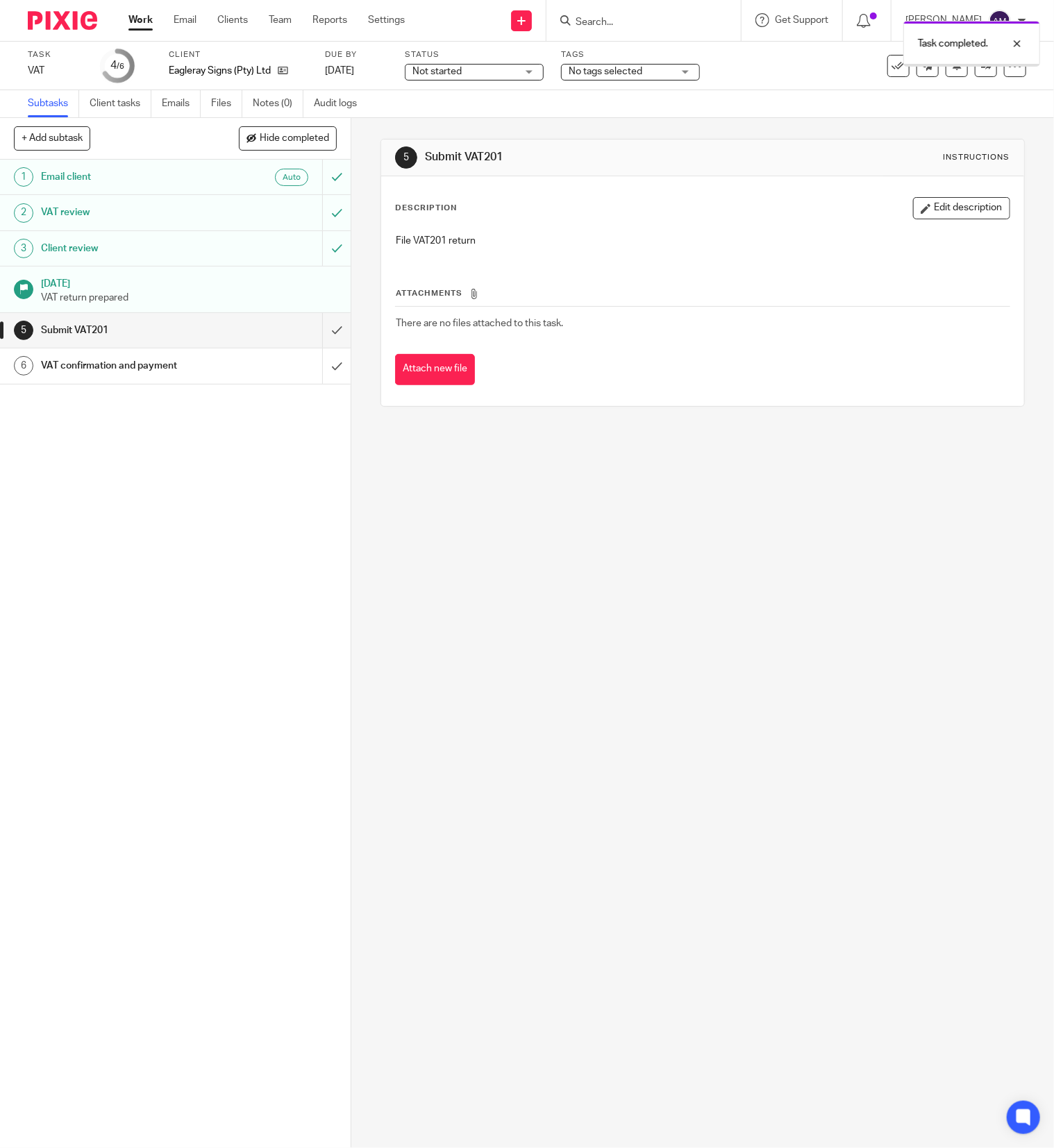
click at [308, 328] on input "submit" at bounding box center [175, 330] width 350 height 34
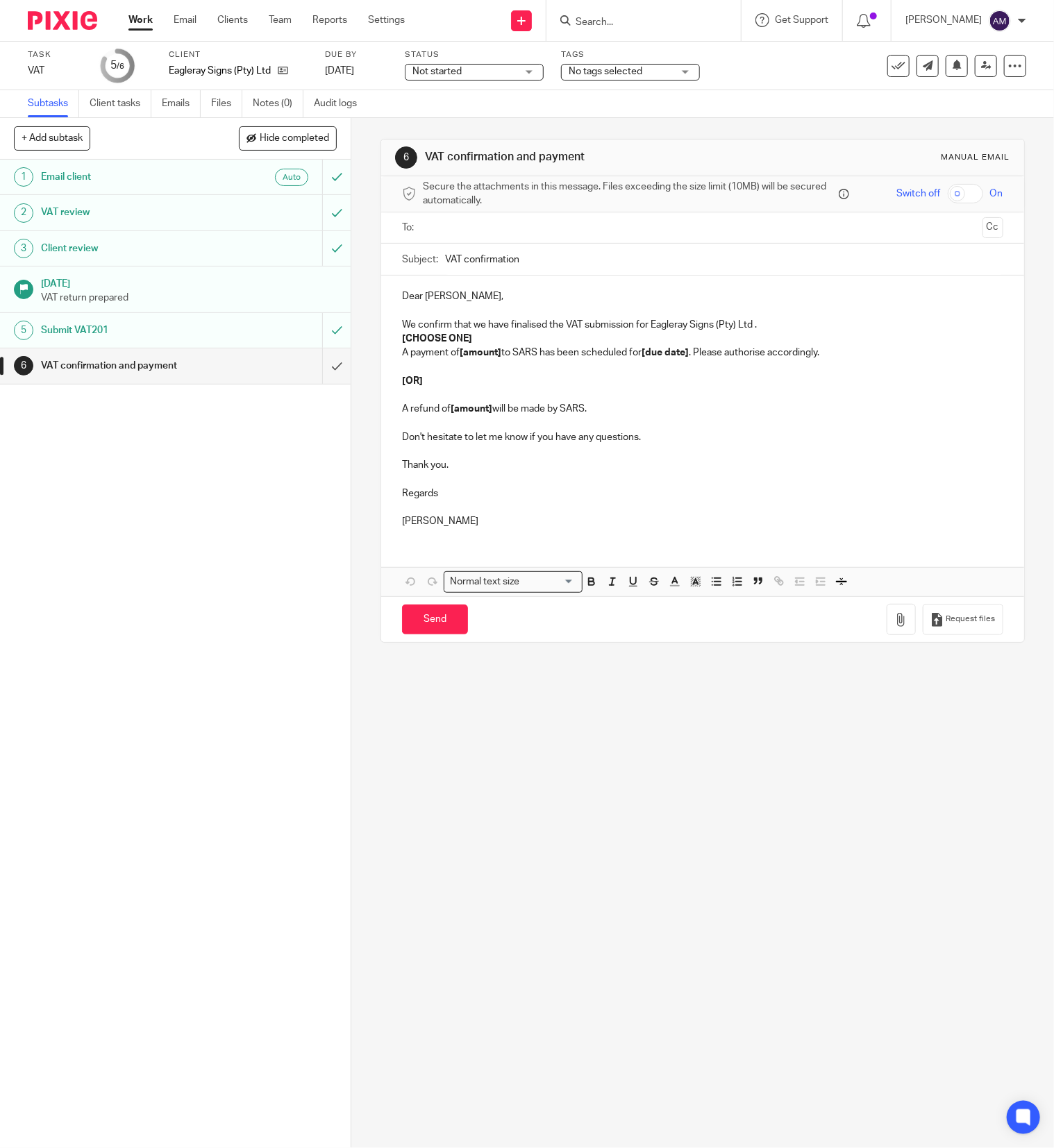
click at [483, 227] on input "text" at bounding box center [702, 228] width 549 height 16
click at [536, 265] on input "VAT confirmation" at bounding box center [724, 263] width 558 height 31
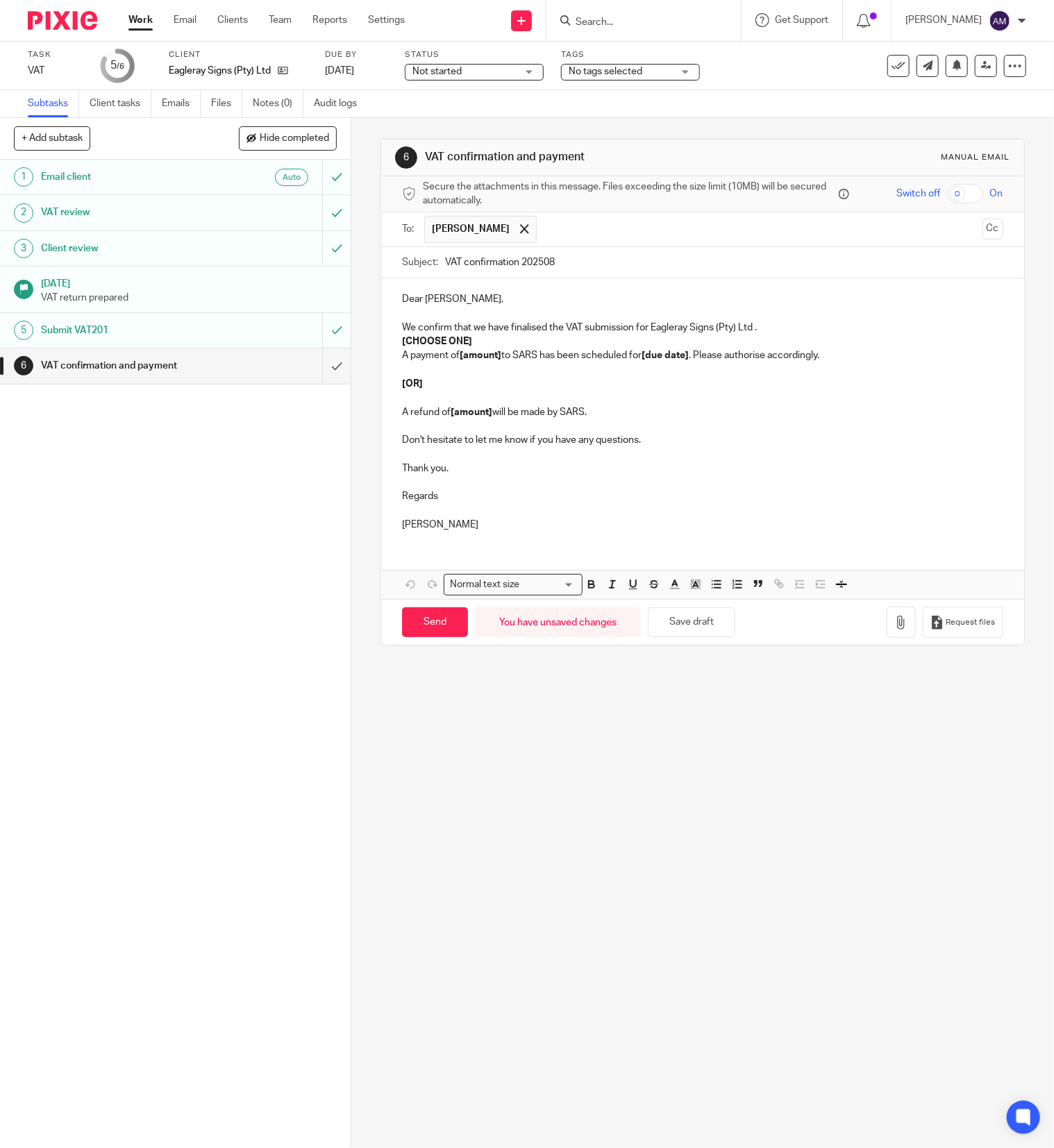
type input "VAT confirmation 202508"
drag, startPoint x: 395, startPoint y: 343, endPoint x: 471, endPoint y: 338, distance: 76.2
click at [471, 338] on p "[CHOOSE ONE]" at bounding box center [703, 341] width 601 height 14
drag, startPoint x: 456, startPoint y: 358, endPoint x: 497, endPoint y: 358, distance: 41.0
click at [497, 358] on p "A payment of [amount] to SARS has been scheduled for [due date] . Please author…" at bounding box center [703, 355] width 601 height 14
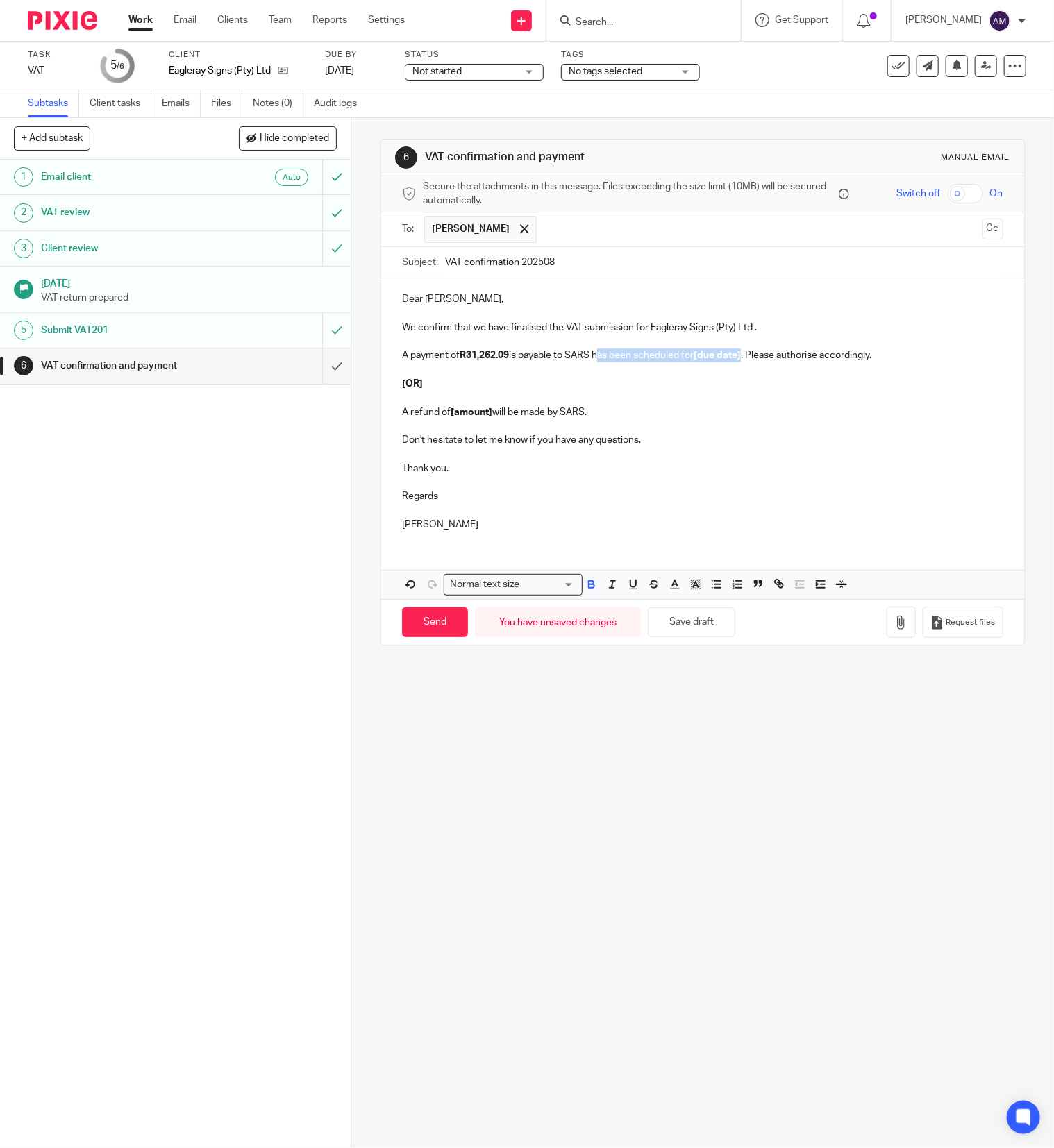
drag, startPoint x: 592, startPoint y: 357, endPoint x: 742, endPoint y: 360, distance: 150.0
click at [742, 360] on p "A payment of R31,262.09 is payable to SARS has been scheduled for [due date] . …" at bounding box center [703, 355] width 601 height 14
drag, startPoint x: 713, startPoint y: 357, endPoint x: 805, endPoint y: 357, distance: 92.0
click at [805, 357] on p "A payment of R31,262.09 is payable to SARS before 29/09/2025 . Please authorise…" at bounding box center [703, 355] width 601 height 14
drag, startPoint x: 393, startPoint y: 371, endPoint x: 621, endPoint y: 425, distance: 234.3
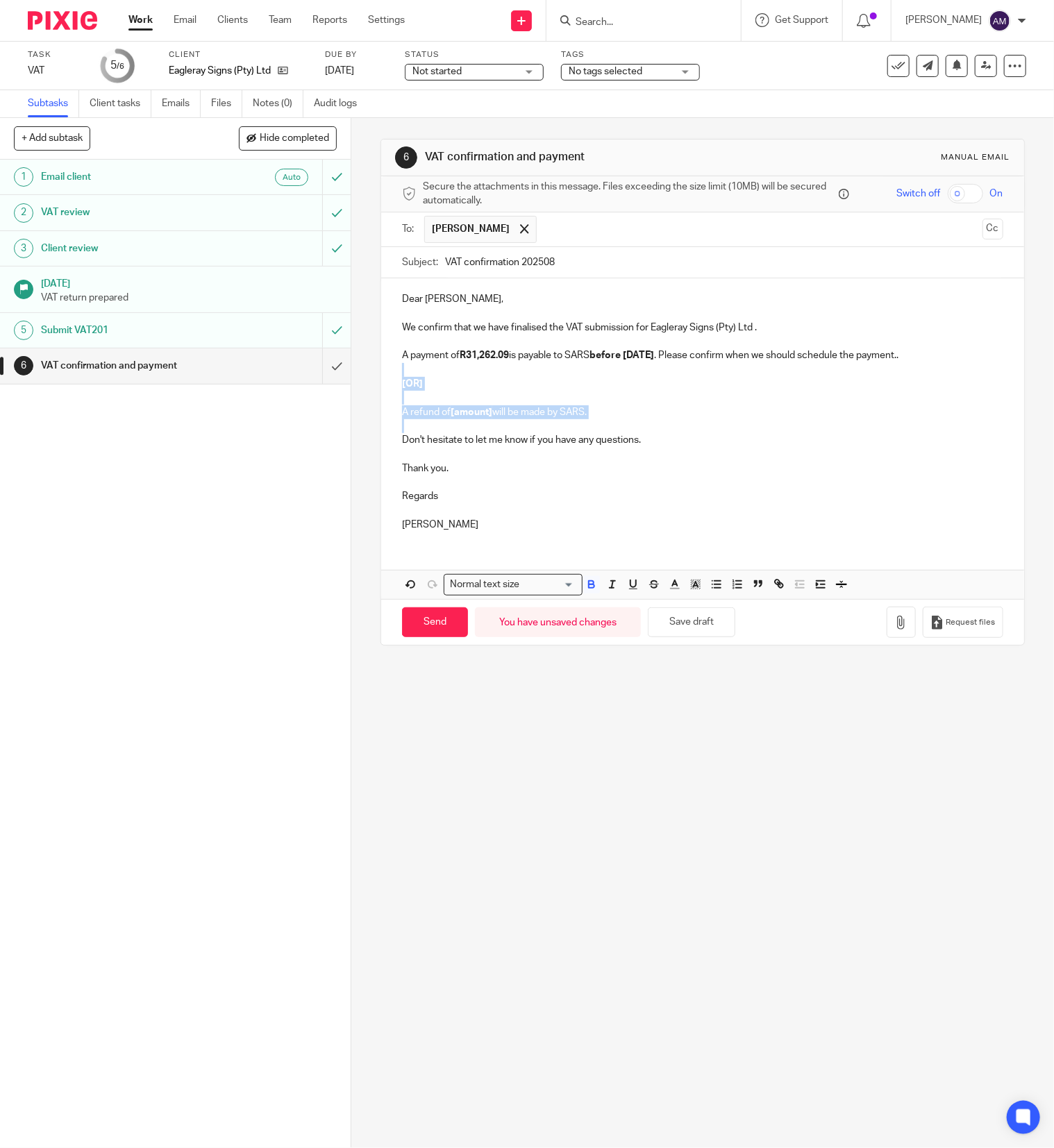
click at [621, 425] on div "Dear Theresa, We confirm that we have finalised the VAT submission for Eagleray…" at bounding box center [702, 410] width 643 height 264
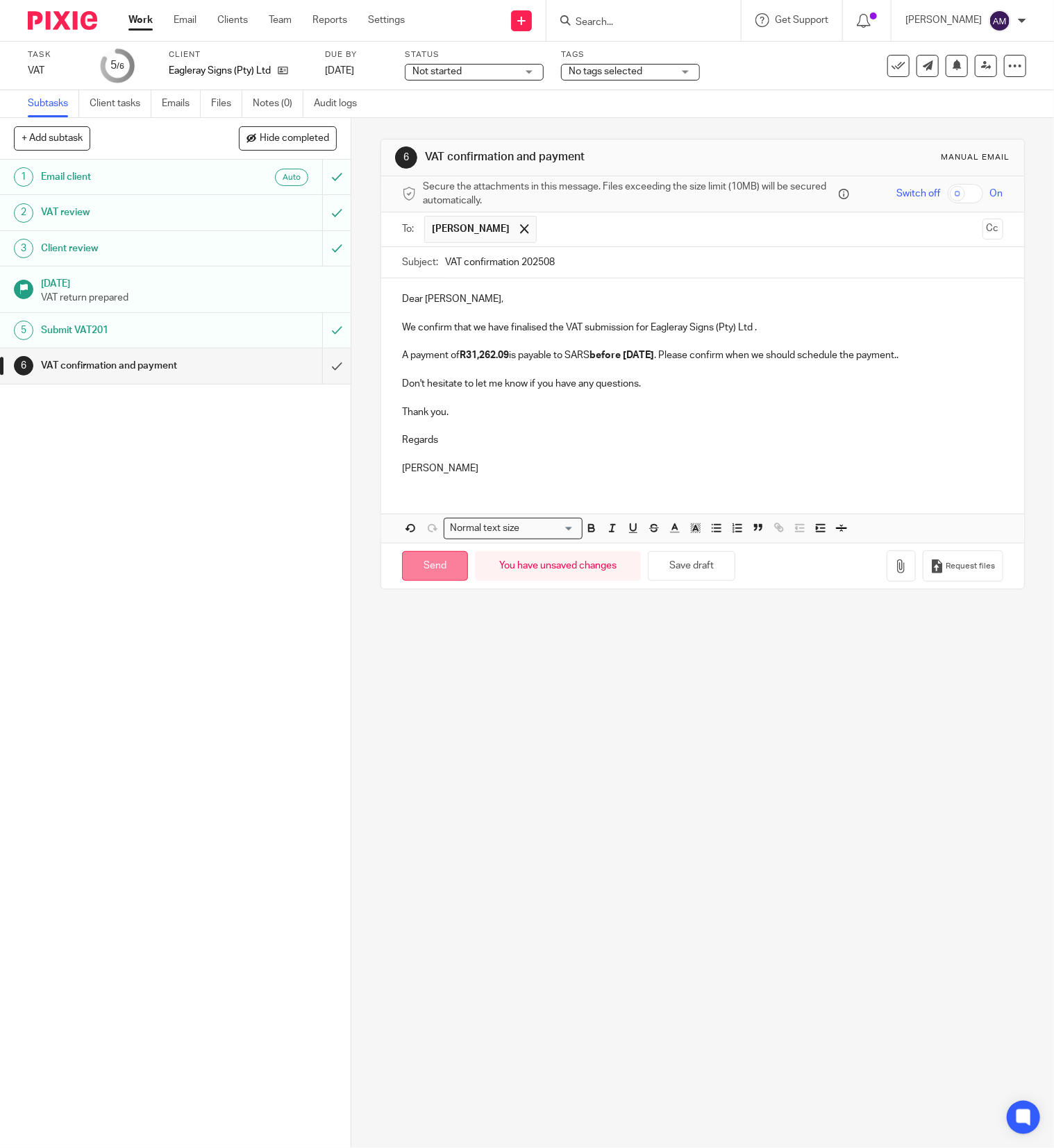
click at [434, 573] on input "Send" at bounding box center [435, 566] width 66 height 30
type input "Sent"
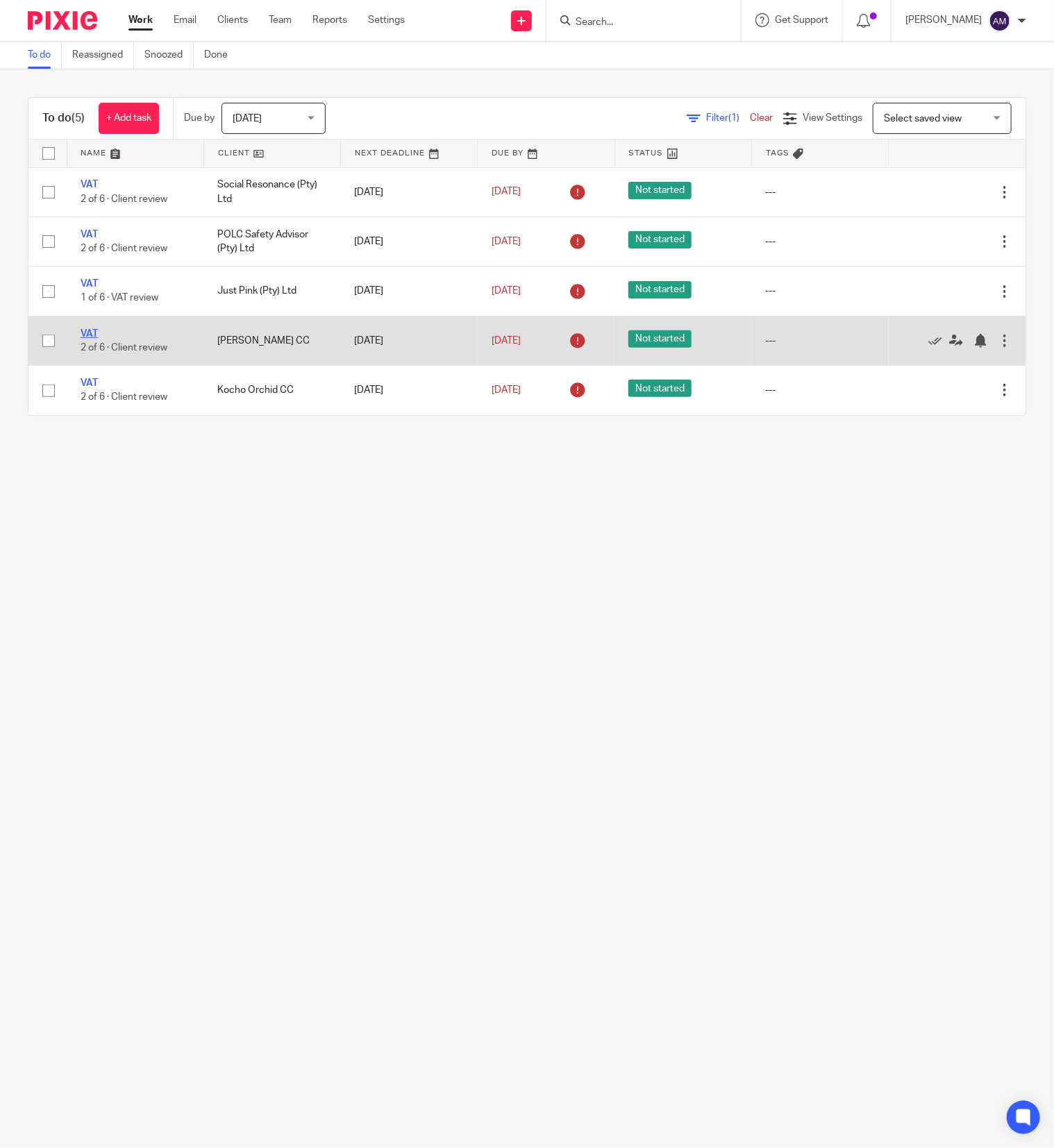
click at [91, 336] on link "VAT" at bounding box center [89, 333] width 18 height 10
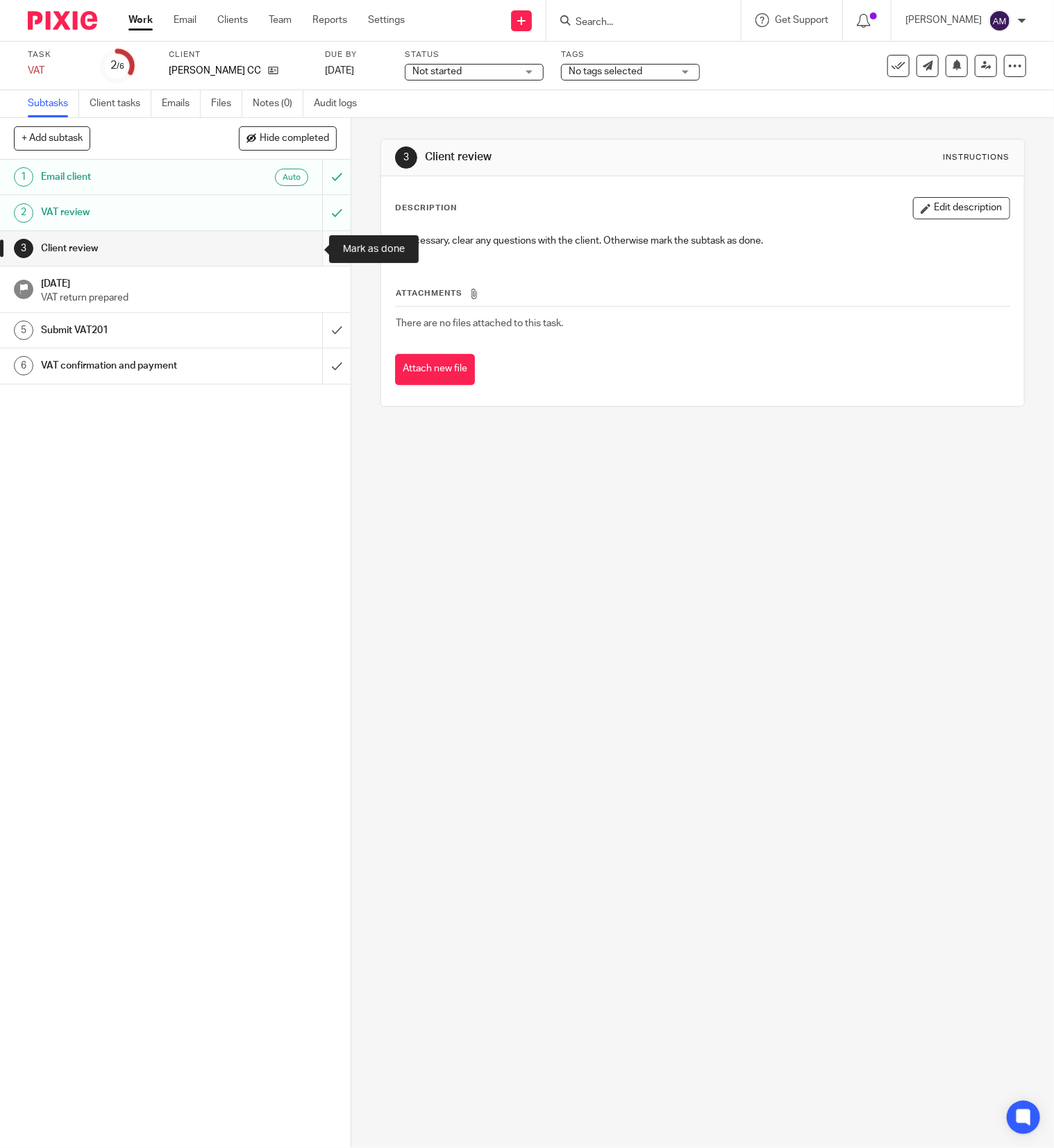
click at [303, 247] on input "submit" at bounding box center [175, 248] width 350 height 34
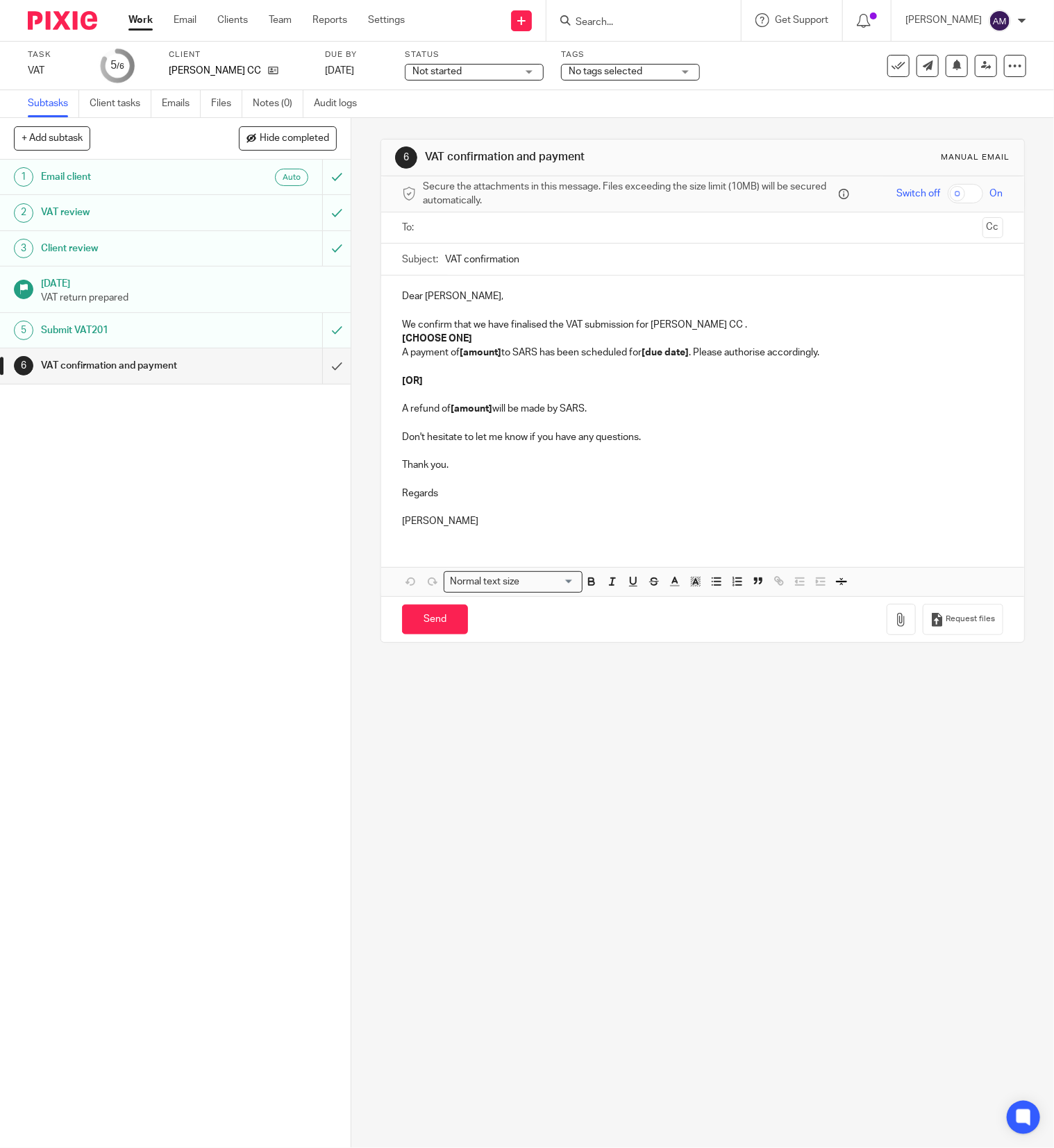
click at [461, 224] on input "text" at bounding box center [702, 228] width 549 height 16
click at [543, 233] on input "text" at bounding box center [759, 229] width 432 height 27
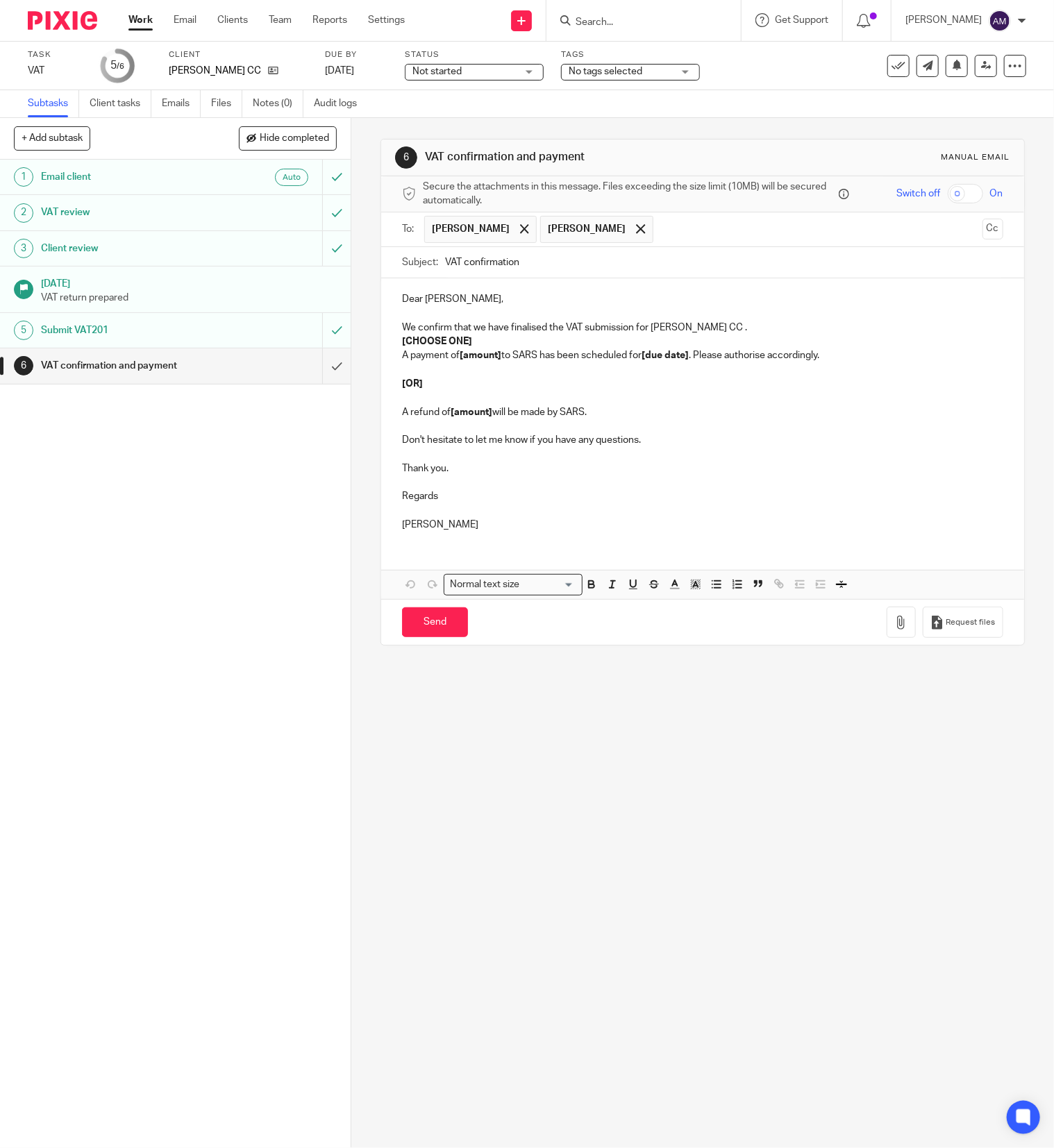
click at [543, 271] on input "VAT confirmation" at bounding box center [724, 263] width 558 height 31
type input "VAT confirmation 202508"
drag, startPoint x: 393, startPoint y: 343, endPoint x: 478, endPoint y: 346, distance: 85.1
click at [478, 346] on p "[CHOOSE ONE]" at bounding box center [703, 341] width 601 height 14
drag, startPoint x: 456, startPoint y: 358, endPoint x: 495, endPoint y: 355, distance: 39.1
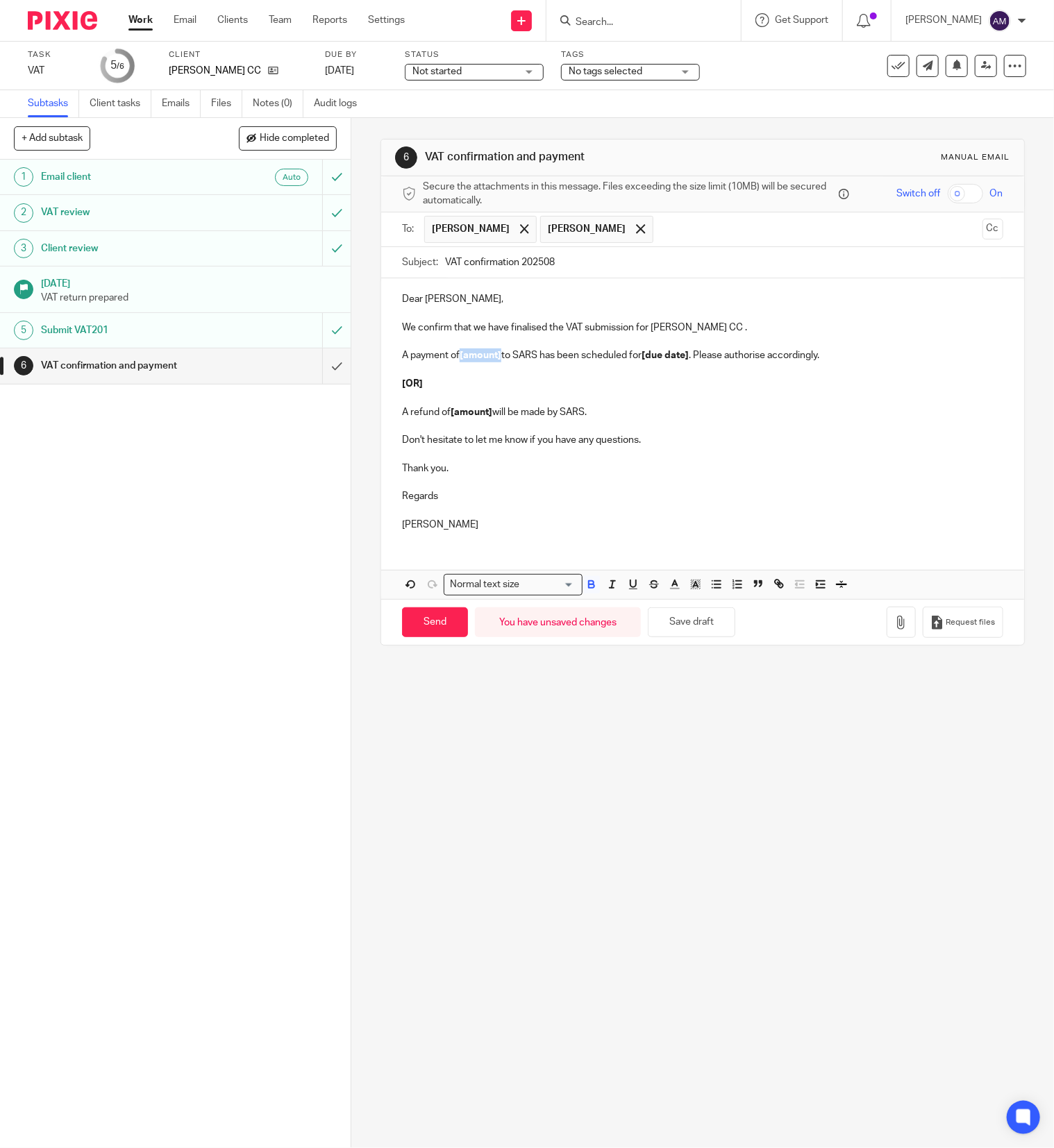
click at [495, 355] on p "A payment of [amount] to SARS has been scheduled for [due date] . Please author…" at bounding box center [703, 355] width 601 height 14
drag, startPoint x: 651, startPoint y: 358, endPoint x: 695, endPoint y: 358, distance: 44.0
click at [695, 358] on strong "[due date]" at bounding box center [673, 355] width 48 height 10
drag, startPoint x: 391, startPoint y: 371, endPoint x: 611, endPoint y: 416, distance: 224.6
click at [611, 416] on div "Dear Susan, We confirm that we have finalised the VAT submission for Susan Hans…" at bounding box center [702, 410] width 643 height 264
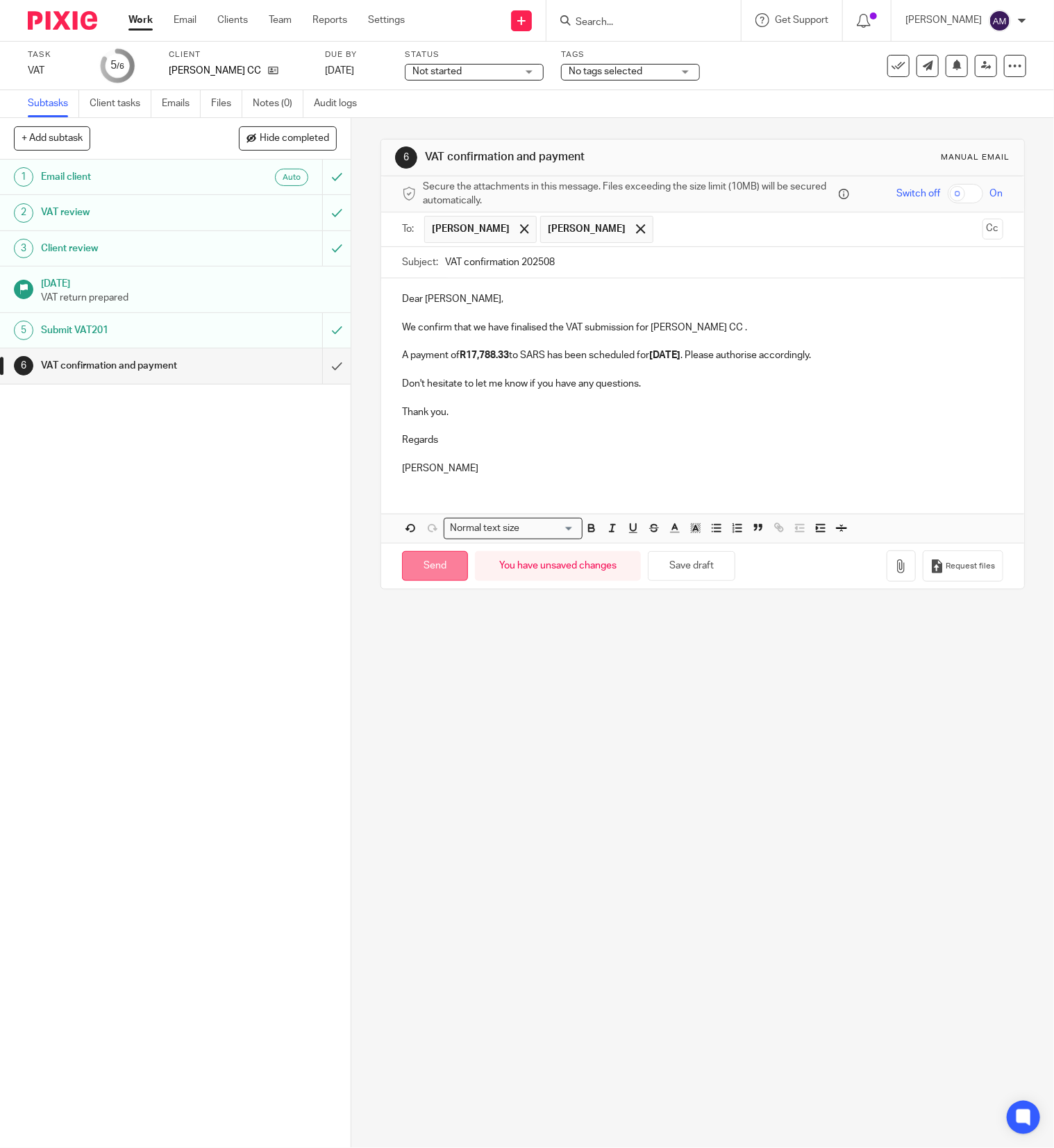
click at [439, 570] on input "Send" at bounding box center [435, 566] width 66 height 30
type input "Sent"
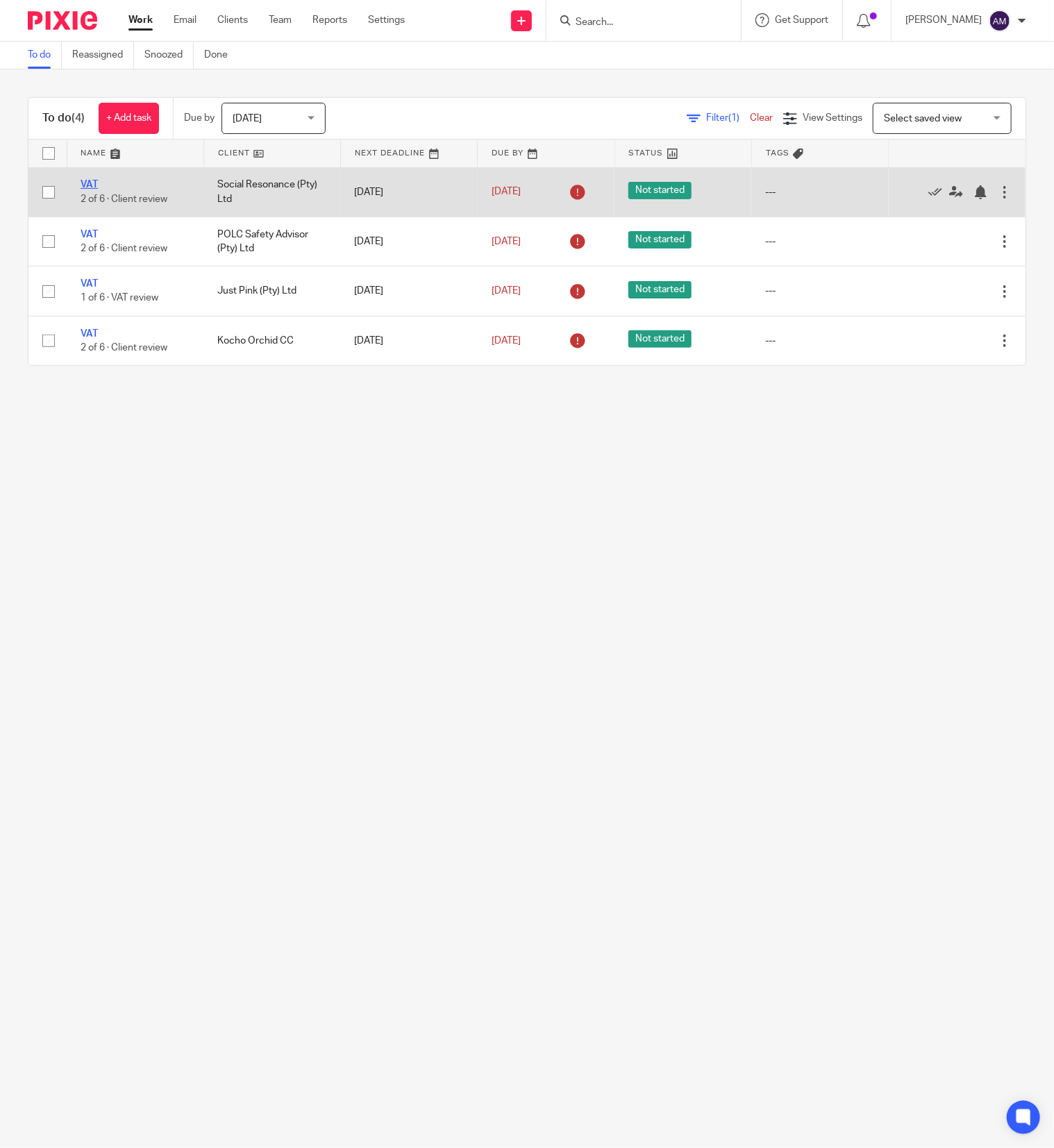
click at [88, 182] on link "VAT" at bounding box center [89, 184] width 18 height 10
